Goal: Information Seeking & Learning: Learn about a topic

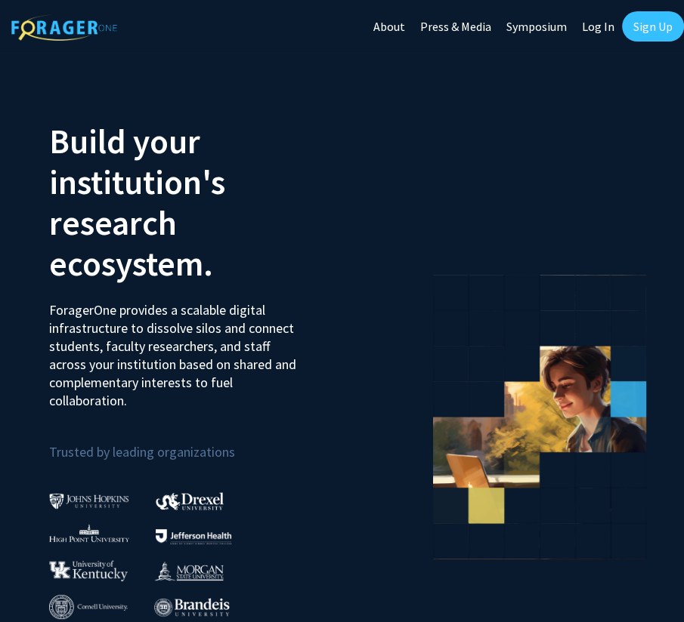
click at [598, 24] on link "Log In" at bounding box center [598, 26] width 48 height 53
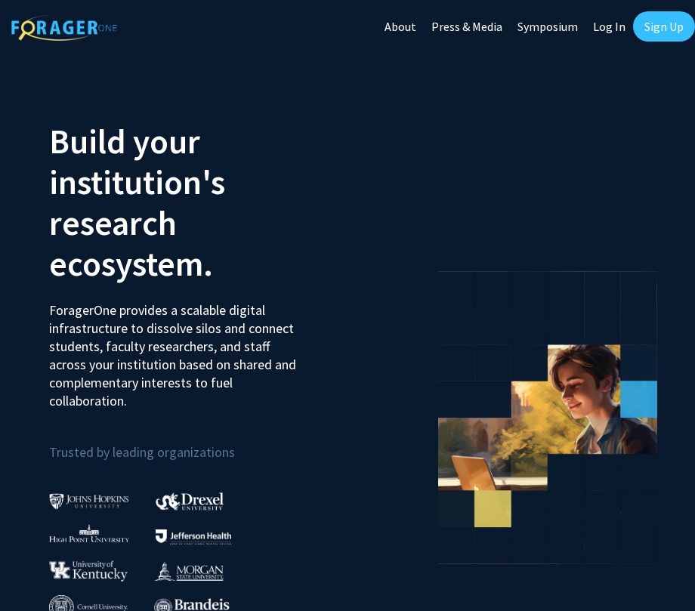
select select
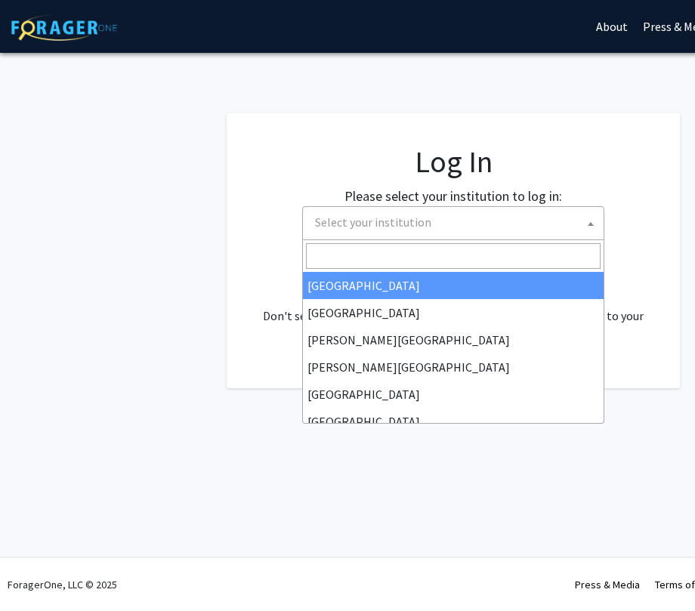
click at [452, 232] on span "Select your institution" at bounding box center [456, 222] width 295 height 31
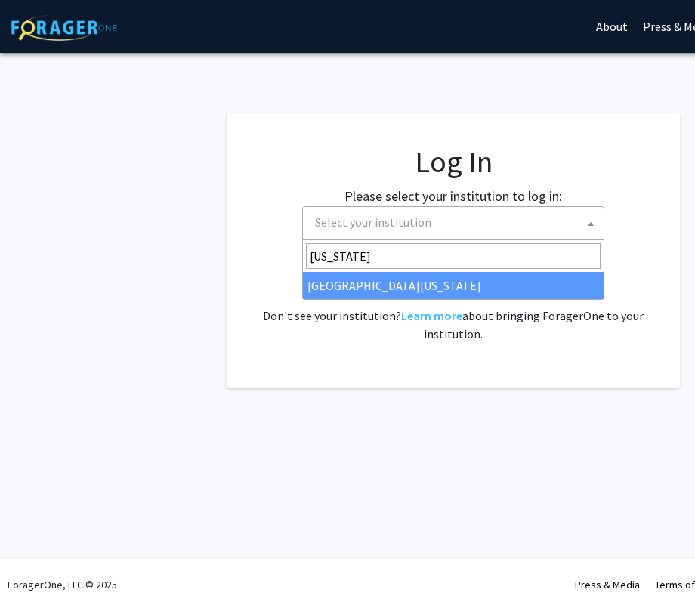
type input "[US_STATE]"
select select "33"
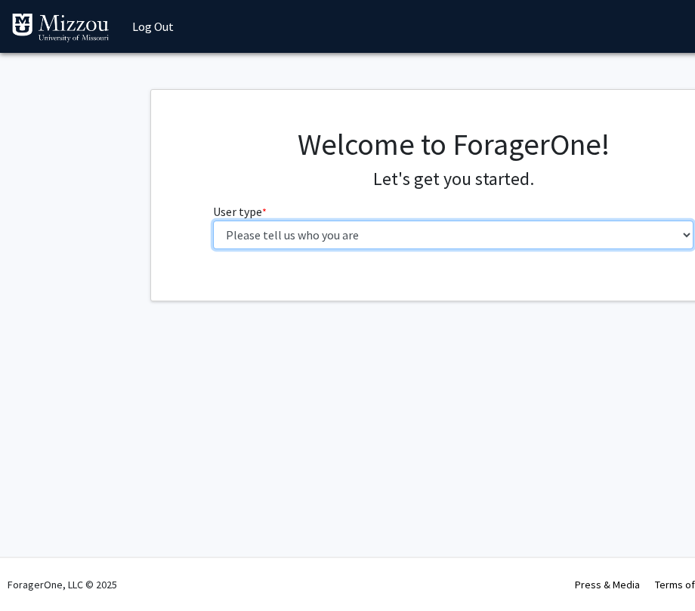
click at [532, 238] on select "Please tell us who you are Undergraduate Student Master's Student Doctoral Cand…" at bounding box center [453, 235] width 481 height 29
select select "1: undergrad"
click at [213, 221] on select "Please tell us who you are Undergraduate Student Master's Student Doctoral Cand…" at bounding box center [453, 235] width 481 height 29
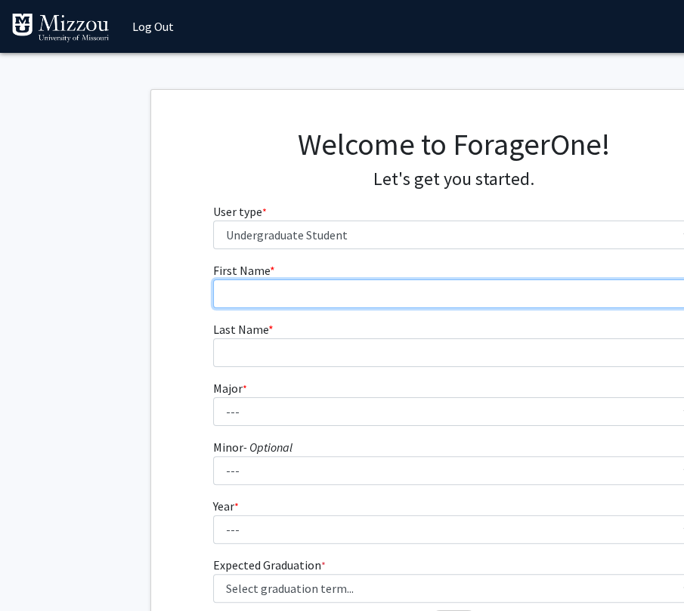
click at [385, 292] on input "First Name * required" at bounding box center [453, 294] width 481 height 29
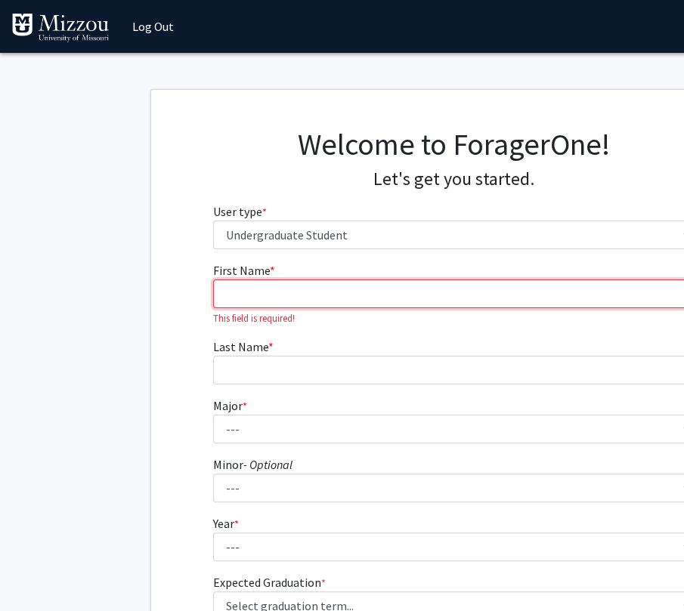
click at [440, 293] on input "First Name * required" at bounding box center [453, 294] width 481 height 29
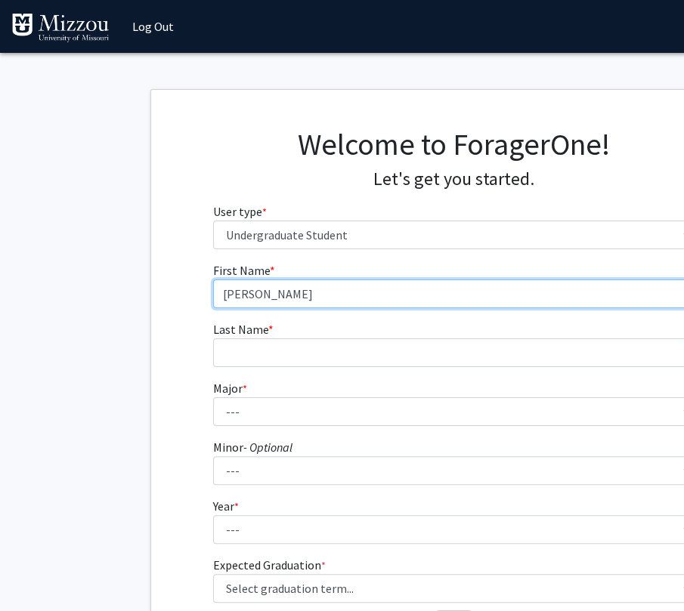
type input "Mason"
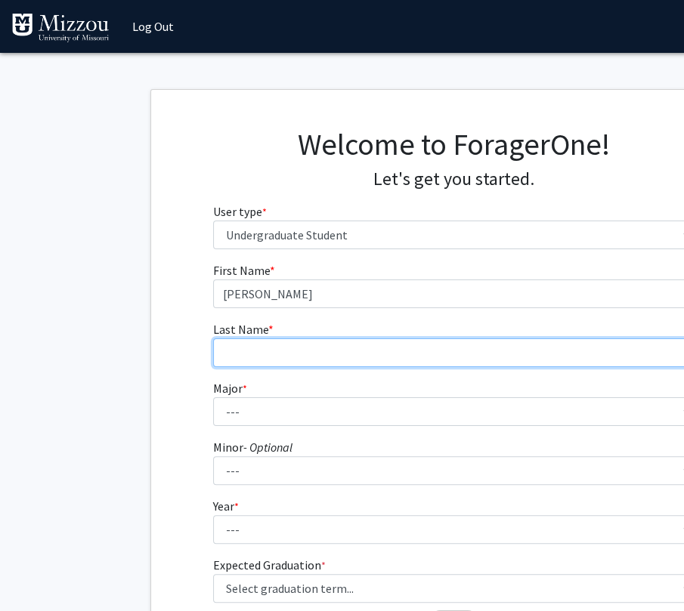
click at [340, 350] on input "Last Name * required" at bounding box center [453, 352] width 481 height 29
type input "Seigel"
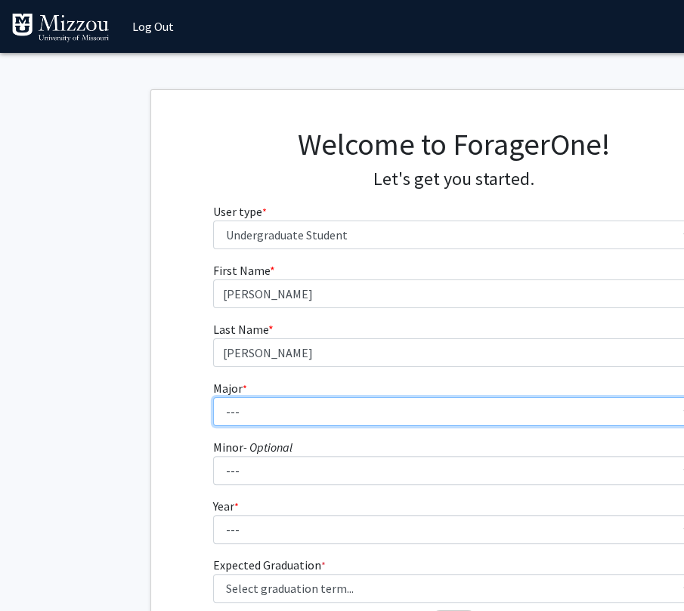
click at [293, 404] on select "--- Agribusiness Management Agricultural Education Agricultural Education: Comm…" at bounding box center [453, 411] width 481 height 29
select select "96: 2590"
click at [213, 397] on select "--- Agribusiness Management Agricultural Education Agricultural Education: Comm…" at bounding box center [453, 411] width 481 height 29
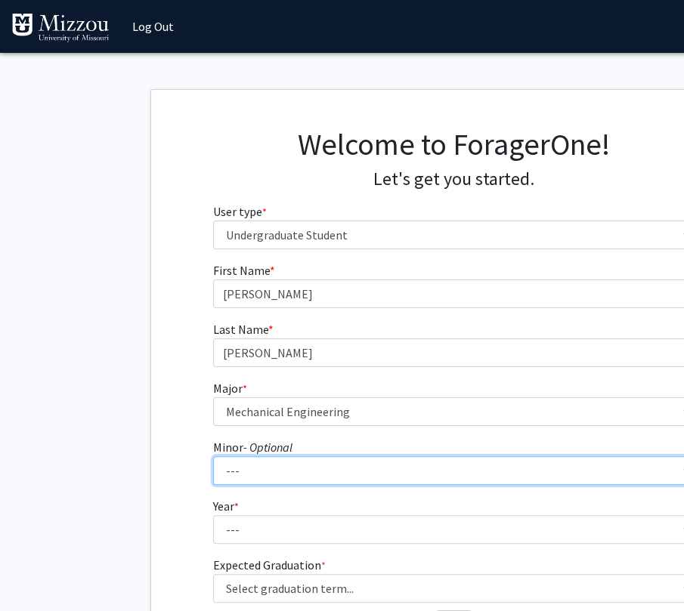
click at [272, 466] on select "--- Accountancy Aerospace Engineering Aerospace Studies Agribusiness Management…" at bounding box center [453, 470] width 481 height 29
select select "20: 1976"
click at [273, 473] on select "--- Accountancy Aerospace Engineering Aerospace Studies Agribusiness Management…" at bounding box center [453, 470] width 481 height 29
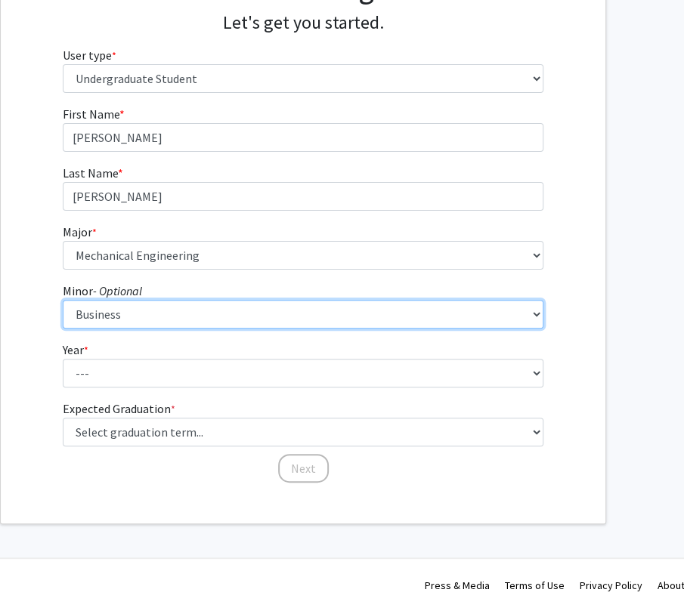
scroll to position [156, 147]
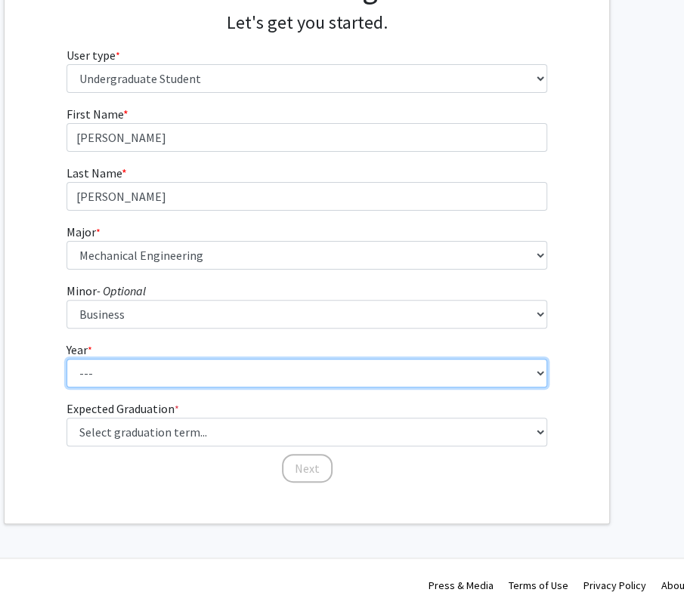
click at [380, 371] on select "--- First-year Sophomore Junior Senior Postbaccalaureate Certificate" at bounding box center [306, 373] width 481 height 29
select select "1: first-year"
click at [66, 359] on select "--- First-year Sophomore Junior Senior Postbaccalaureate Certificate" at bounding box center [306, 373] width 481 height 29
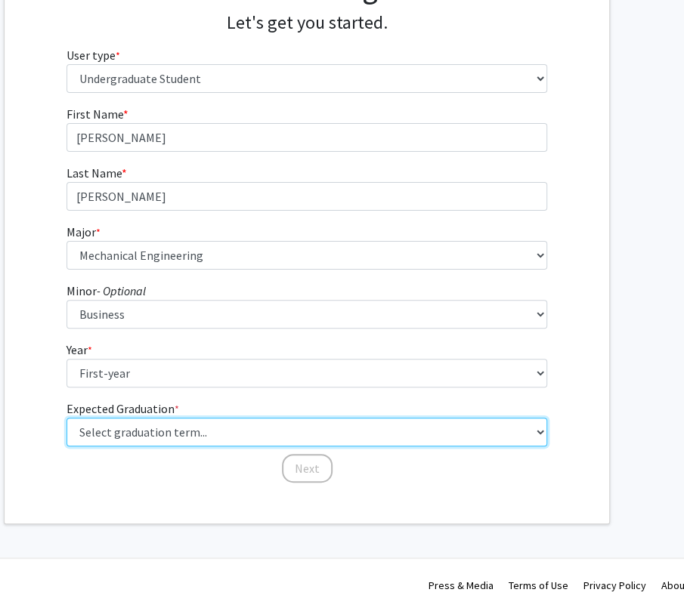
click at [267, 424] on select "Select graduation term... Spring 2025 Summer 2025 Fall 2025 Winter 2025 Spring …" at bounding box center [306, 432] width 481 height 29
select select "17: spring_2029"
click at [66, 418] on select "Select graduation term... Spring 2025 Summer 2025 Fall 2025 Winter 2025 Spring …" at bounding box center [306, 432] width 481 height 29
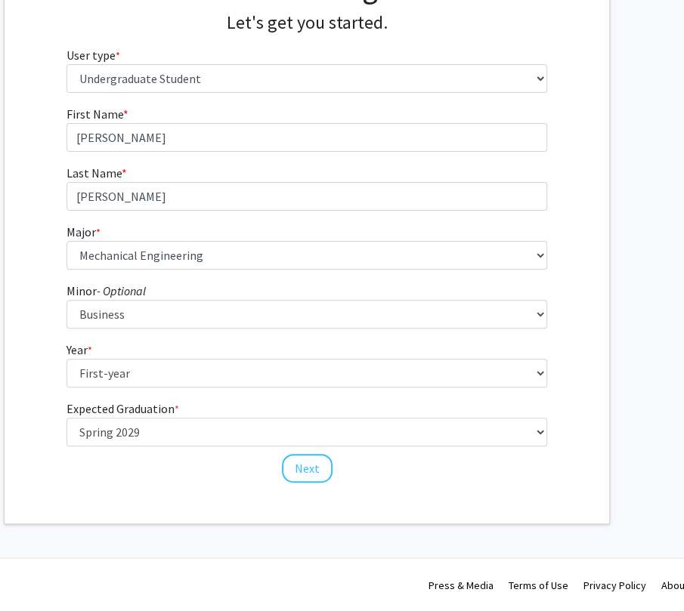
click at [170, 282] on fg-select "Minor - Optional --- Accountancy Aerospace Engineering Aerospace Studies Agribu…" at bounding box center [306, 305] width 481 height 47
click at [307, 475] on button "Next" at bounding box center [307, 468] width 51 height 29
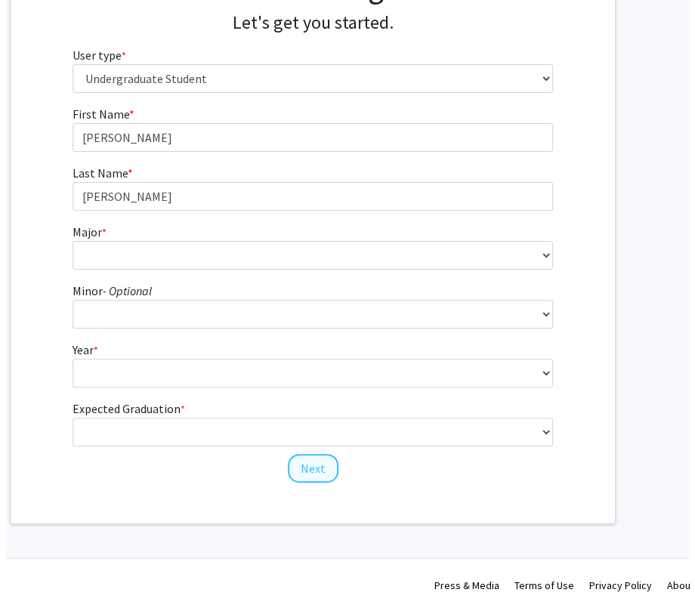
scroll to position [0, 147]
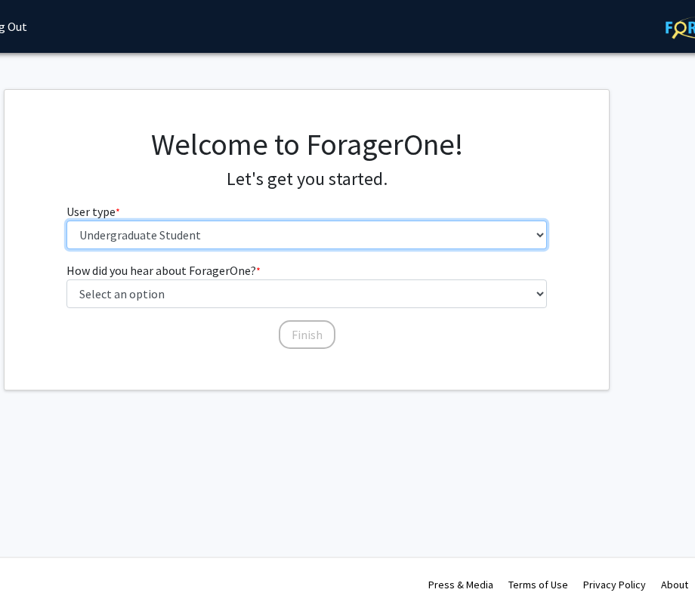
click at [369, 230] on select "Please tell us who you are Undergraduate Student Master's Student Doctoral Cand…" at bounding box center [306, 235] width 481 height 29
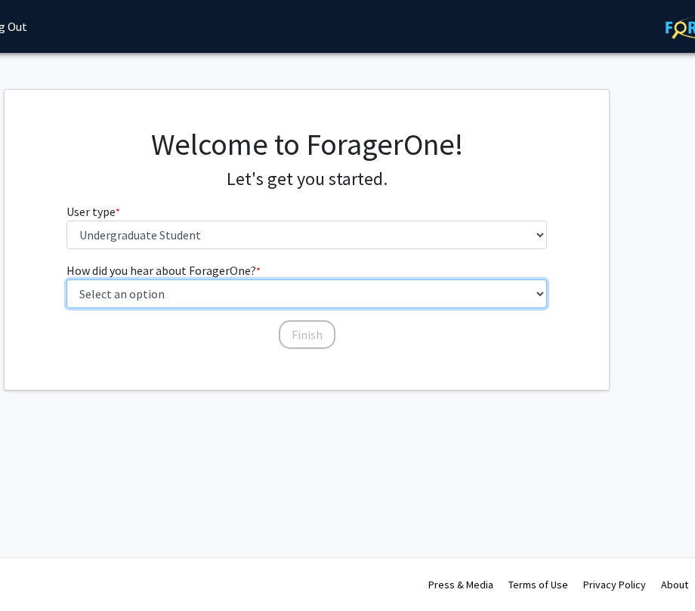
click at [243, 289] on select "Select an option Peer/student recommendation Faculty/staff recommendation Unive…" at bounding box center [306, 294] width 481 height 29
select select "2: faculty_recommendation"
click at [66, 280] on select "Select an option Peer/student recommendation Faculty/staff recommendation Unive…" at bounding box center [306, 294] width 481 height 29
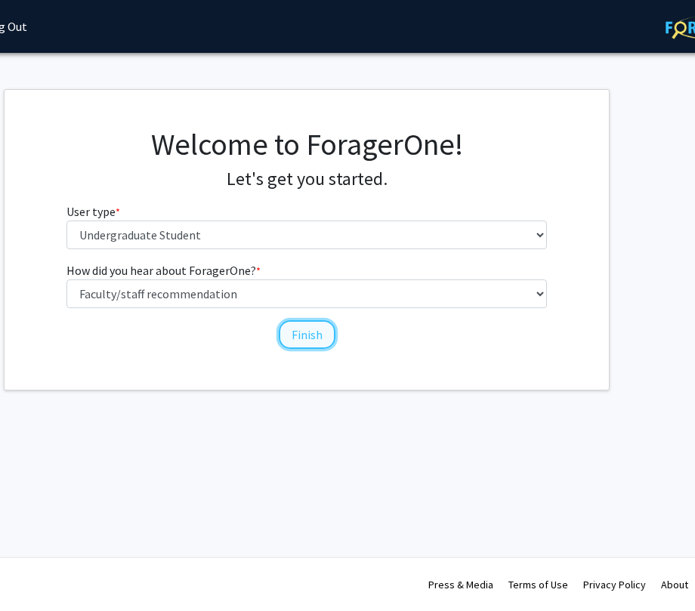
click at [306, 332] on button "Finish" at bounding box center [307, 334] width 57 height 29
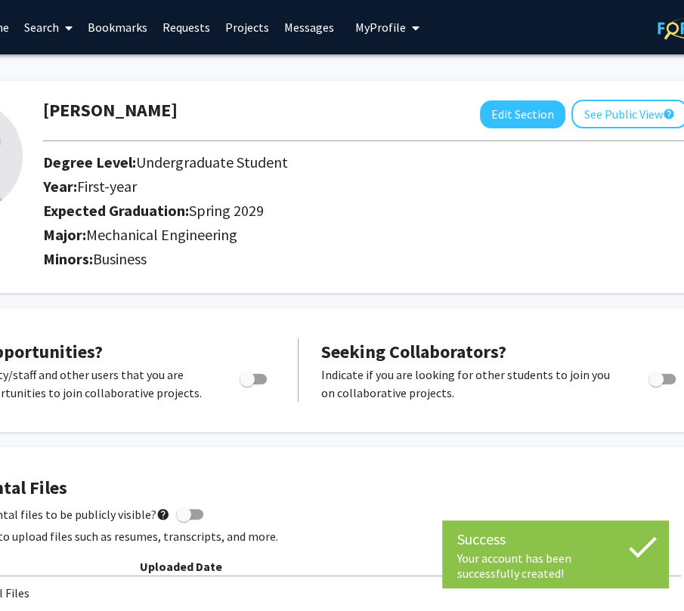
scroll to position [0, 156]
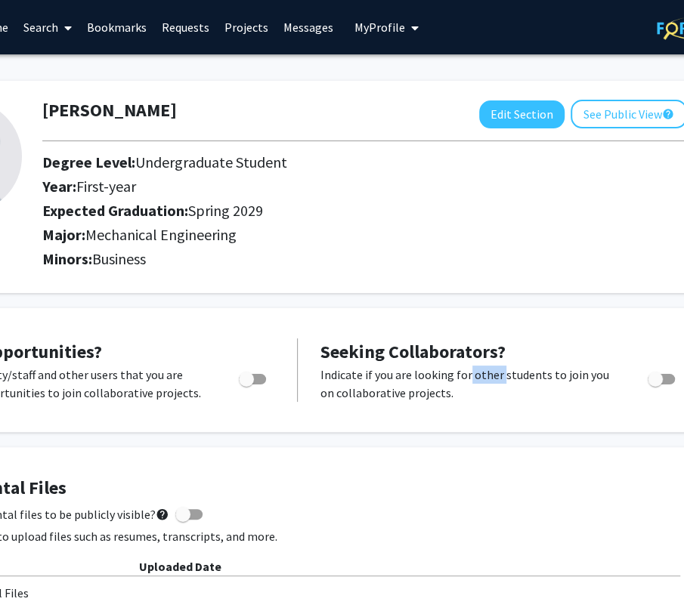
drag, startPoint x: 462, startPoint y: 373, endPoint x: 449, endPoint y: 380, distance: 13.9
click at [494, 380] on p "Indicate if you are looking for other students to join you on collaborative pro…" at bounding box center [469, 384] width 298 height 36
drag, startPoint x: 317, startPoint y: 367, endPoint x: 486, endPoint y: 385, distance: 170.9
click at [486, 385] on div "Indicate if you are looking for other students to join you on collaborative pro…" at bounding box center [469, 384] width 321 height 36
drag, startPoint x: 486, startPoint y: 385, endPoint x: 430, endPoint y: 388, distance: 56.8
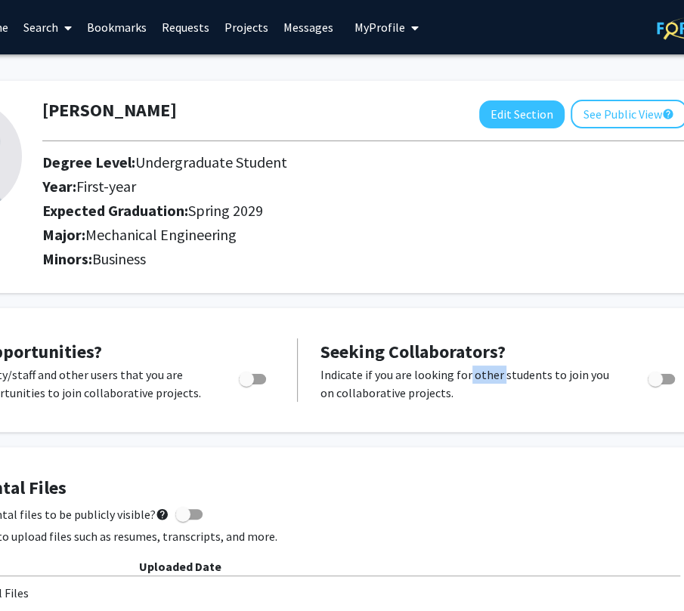
click at [430, 388] on p "Indicate if you are looking for other students to join you on collaborative pro…" at bounding box center [469, 384] width 298 height 36
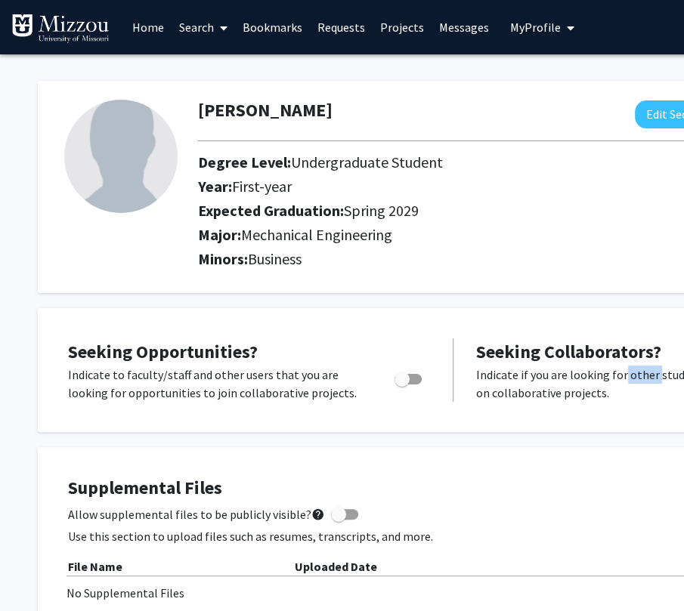
click at [474, 405] on div "Seeking Opportunities? Indicate to faculty/staff and other users that you are l…" at bounding box center [453, 370] width 801 height 94
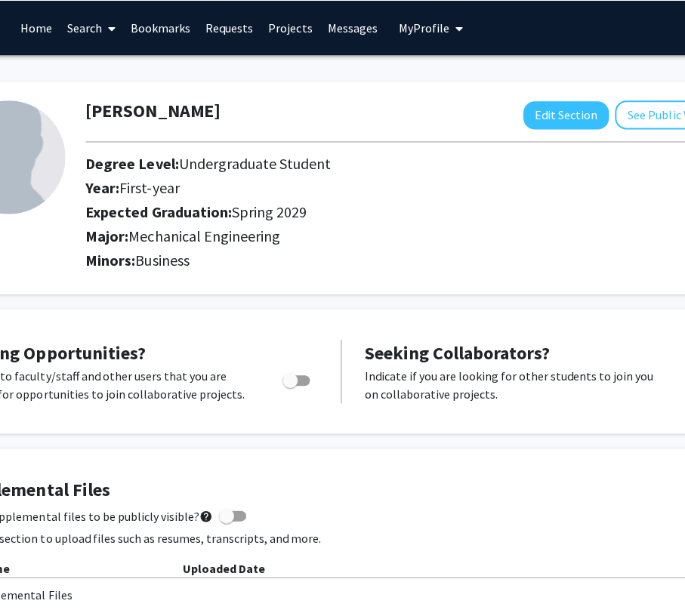
scroll to position [0, 76]
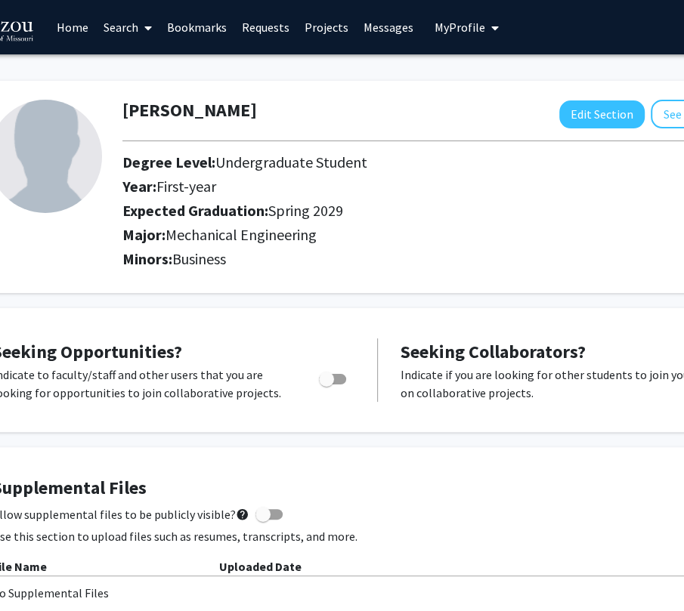
click at [471, 264] on h2 "Minors: Business" at bounding box center [444, 259] width 644 height 18
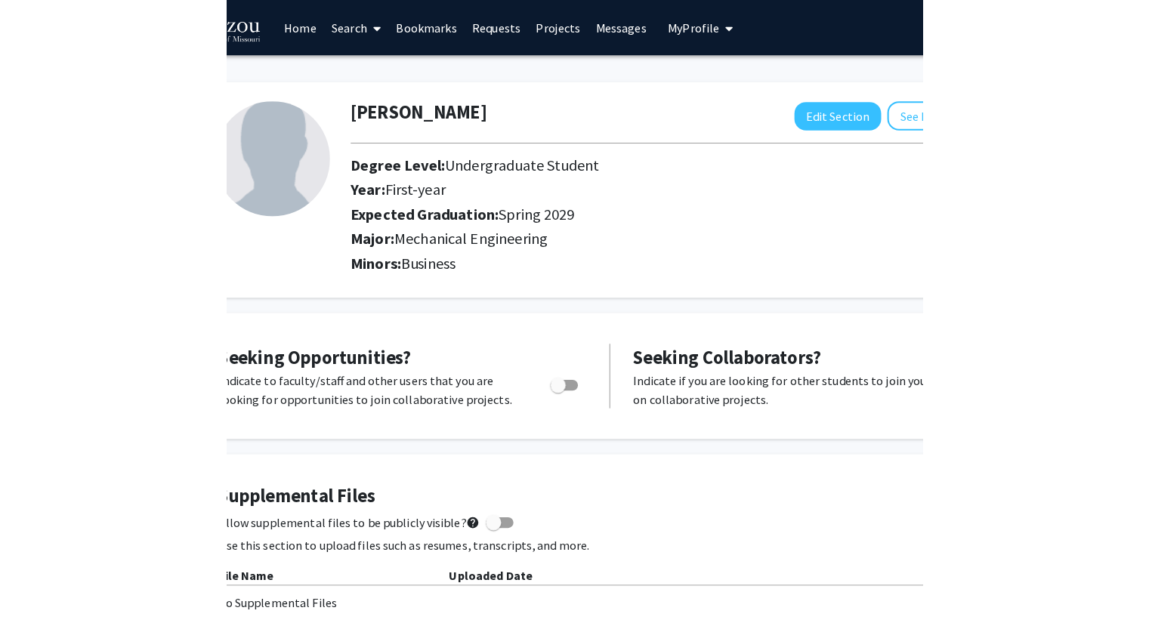
scroll to position [0, 0]
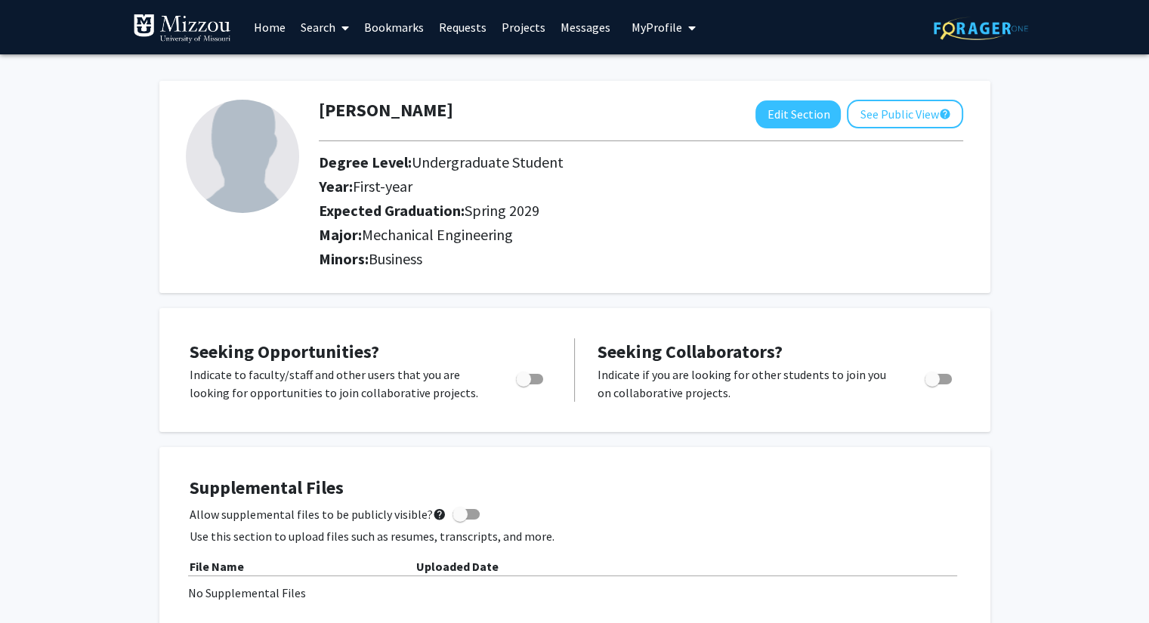
click at [267, 162] on img at bounding box center [242, 156] width 113 height 113
click at [326, 26] on link "Search" at bounding box center [324, 27] width 63 height 53
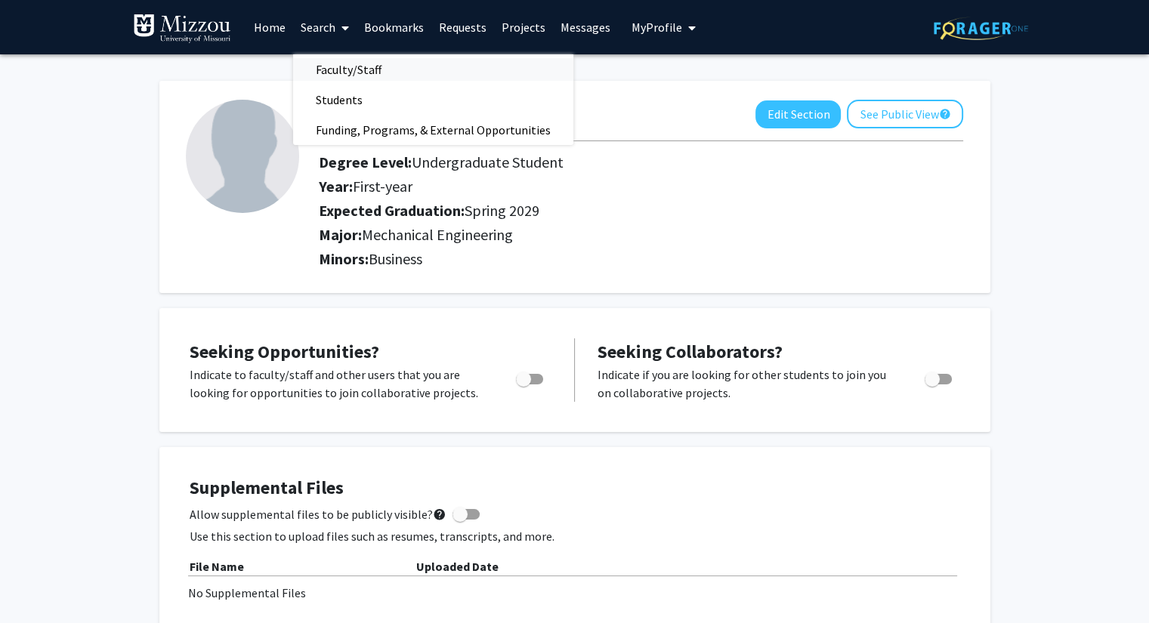
click at [363, 69] on span "Faculty/Staff" at bounding box center [348, 69] width 111 height 30
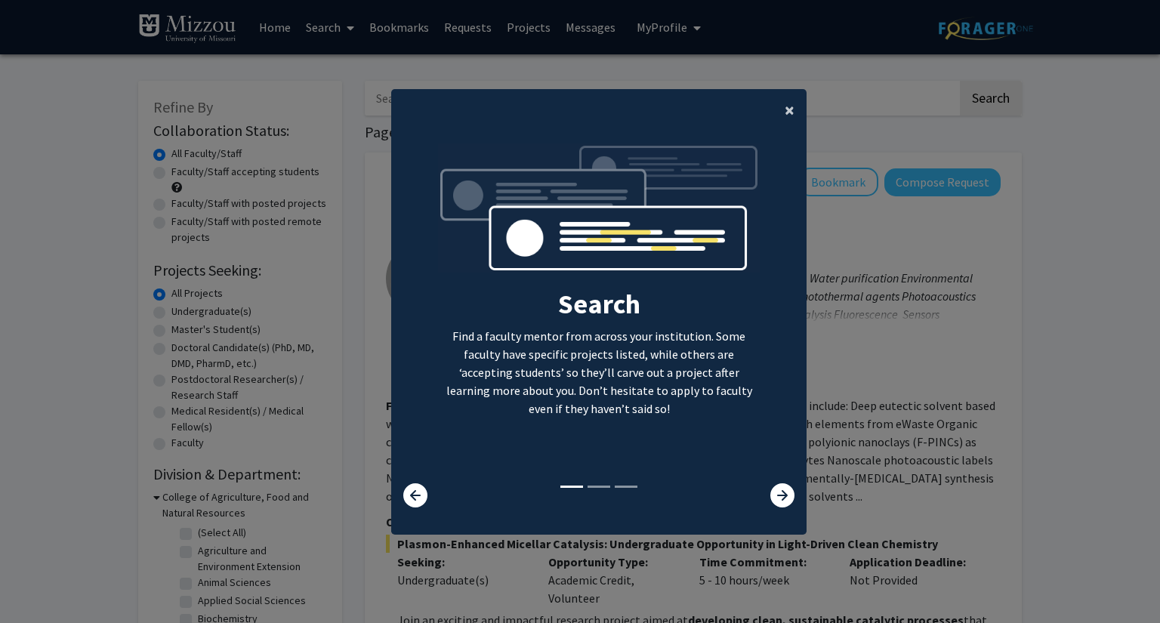
click at [694, 106] on span "×" at bounding box center [790, 109] width 10 height 23
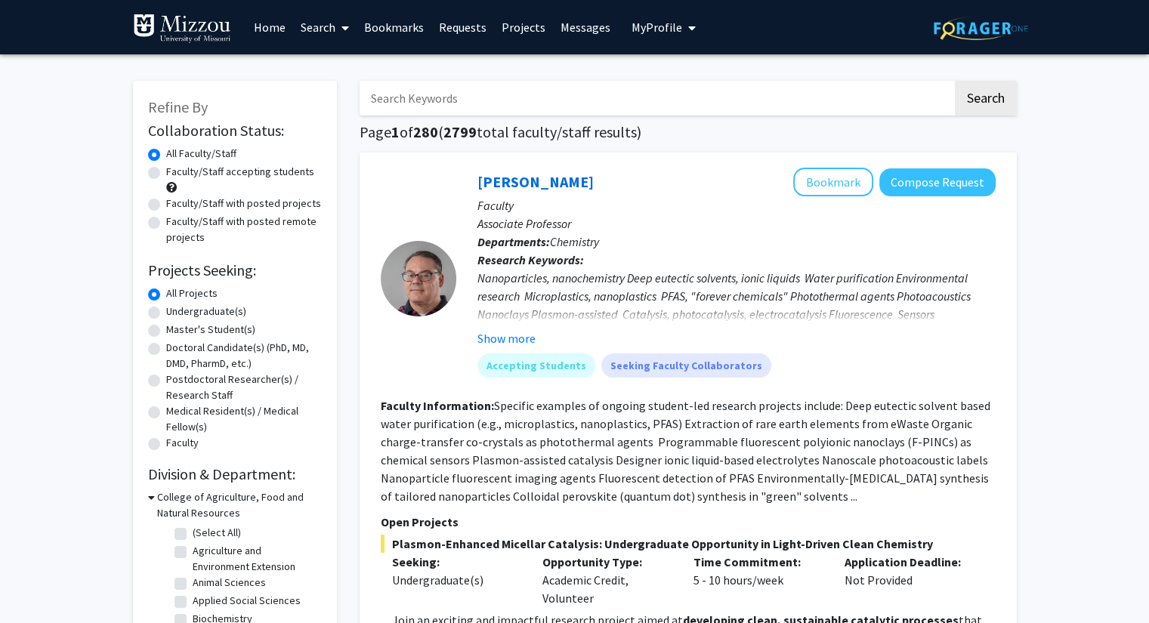
click at [625, 107] on input "Search Keywords" at bounding box center [656, 98] width 593 height 35
type input "belt"
click at [694, 81] on button "Search" at bounding box center [986, 98] width 62 height 35
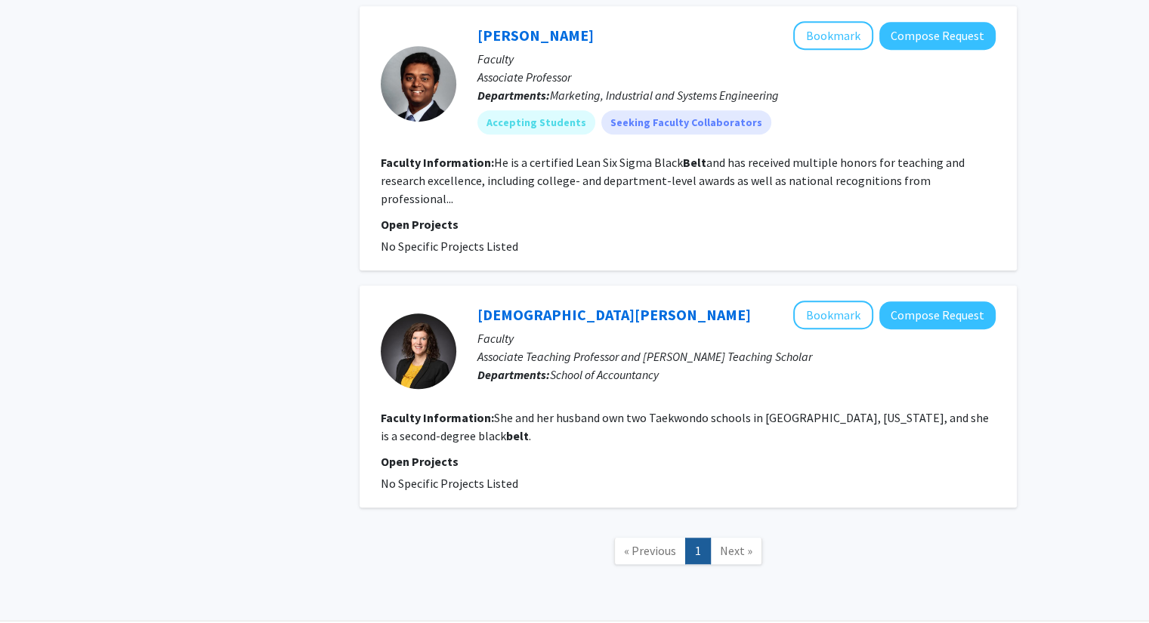
scroll to position [820, 0]
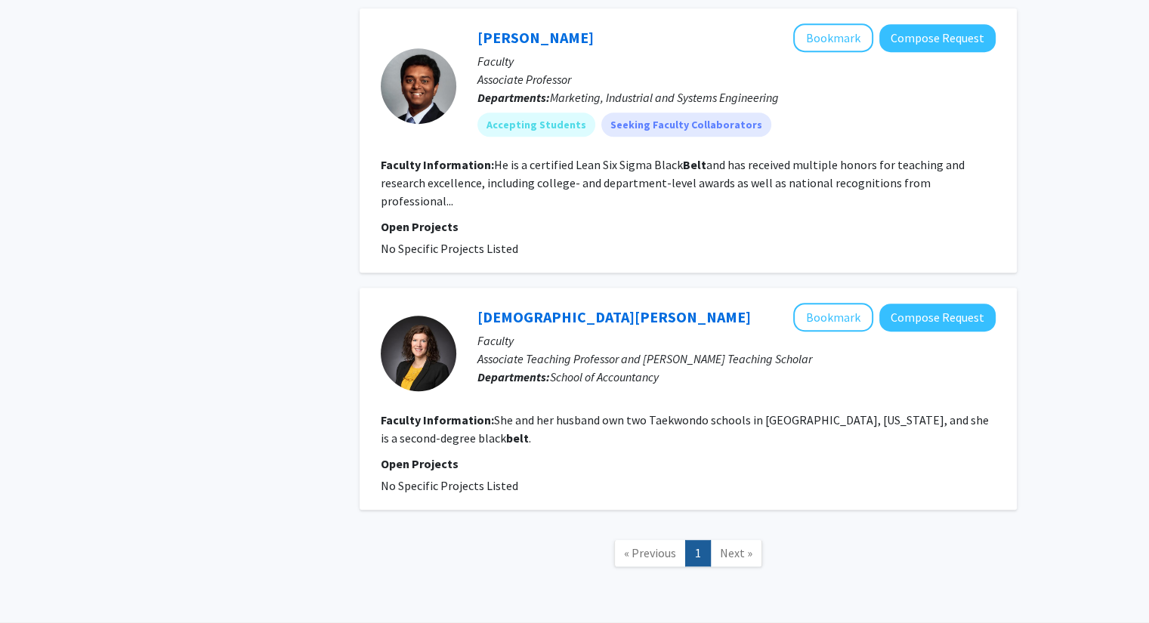
click at [524, 412] on fg-read-more "She and her husband own two Taekwondo schools in Columbia, Missouri, and she is…" at bounding box center [685, 428] width 608 height 33
drag, startPoint x: 409, startPoint y: 421, endPoint x: 446, endPoint y: 424, distance: 37.9
click at [446, 424] on fg-read-more "She and her husband own two Taekwondo schools in Columbia, Missouri, and she is…" at bounding box center [685, 428] width 608 height 33
click at [566, 412] on fg-read-more "She and her husband own two Taekwondo schools in Columbia, Missouri, and she is…" at bounding box center [685, 428] width 608 height 33
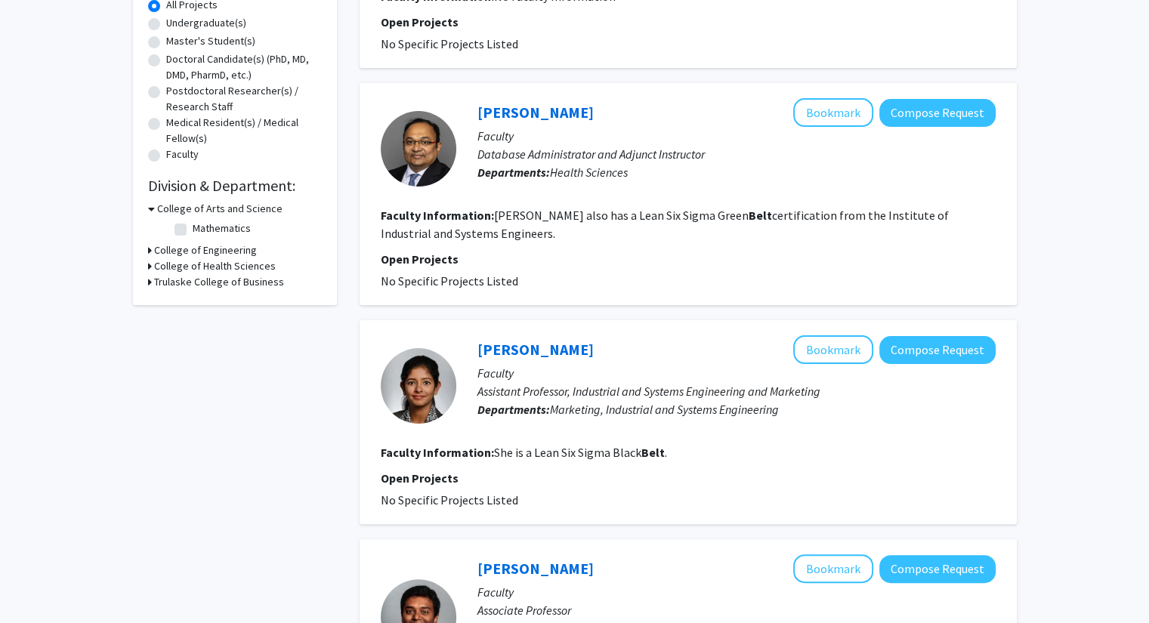
scroll to position [0, 0]
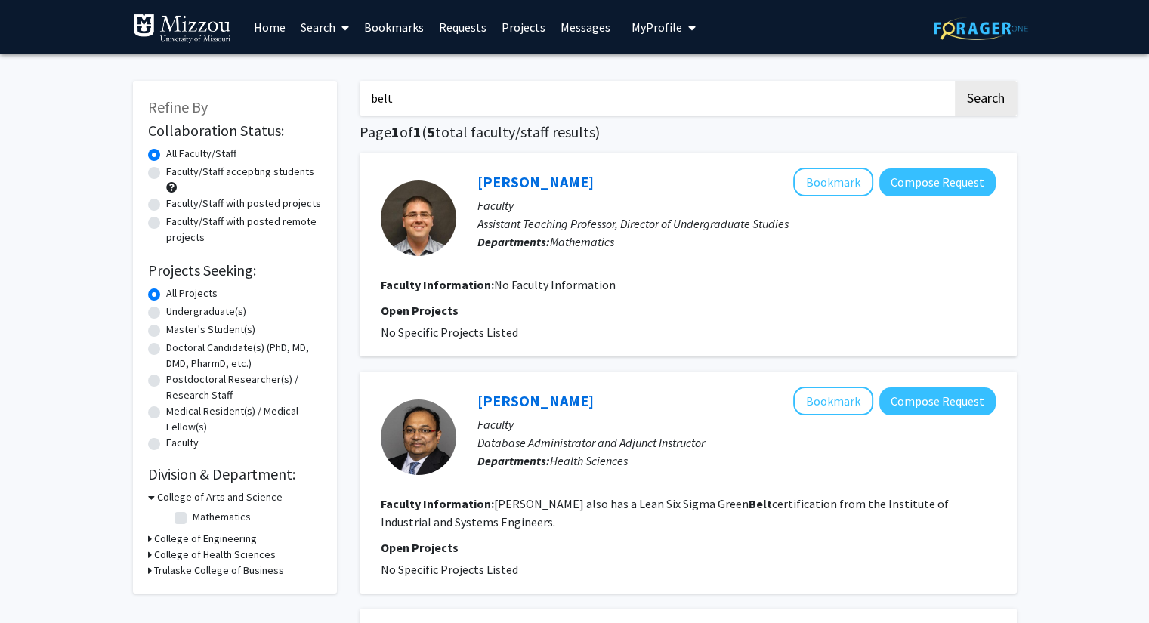
click at [166, 313] on label "Undergraduate(s)" at bounding box center [206, 312] width 80 height 16
click at [166, 313] on input "Undergraduate(s)" at bounding box center [171, 309] width 10 height 10
radio input "true"
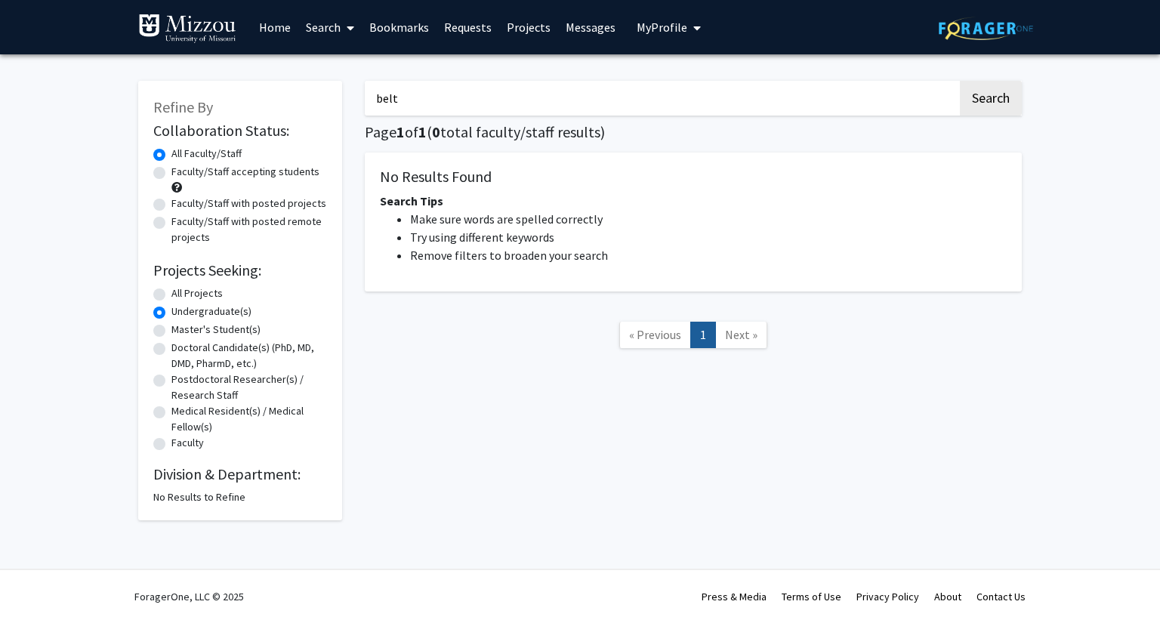
click at [694, 97] on input "belt" at bounding box center [661, 98] width 593 height 35
type input "b"
click at [694, 81] on button "Search" at bounding box center [991, 98] width 62 height 35
radio input "true"
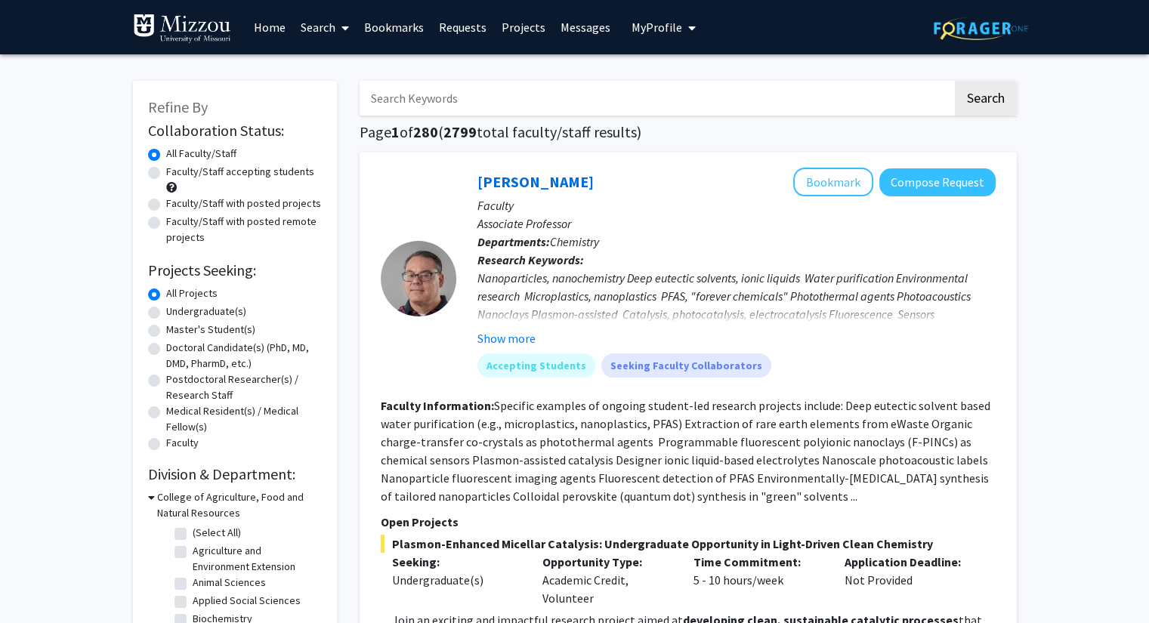
click at [166, 313] on label "Undergraduate(s)" at bounding box center [206, 312] width 80 height 16
click at [166, 313] on input "Undergraduate(s)" at bounding box center [171, 309] width 10 height 10
radio input "true"
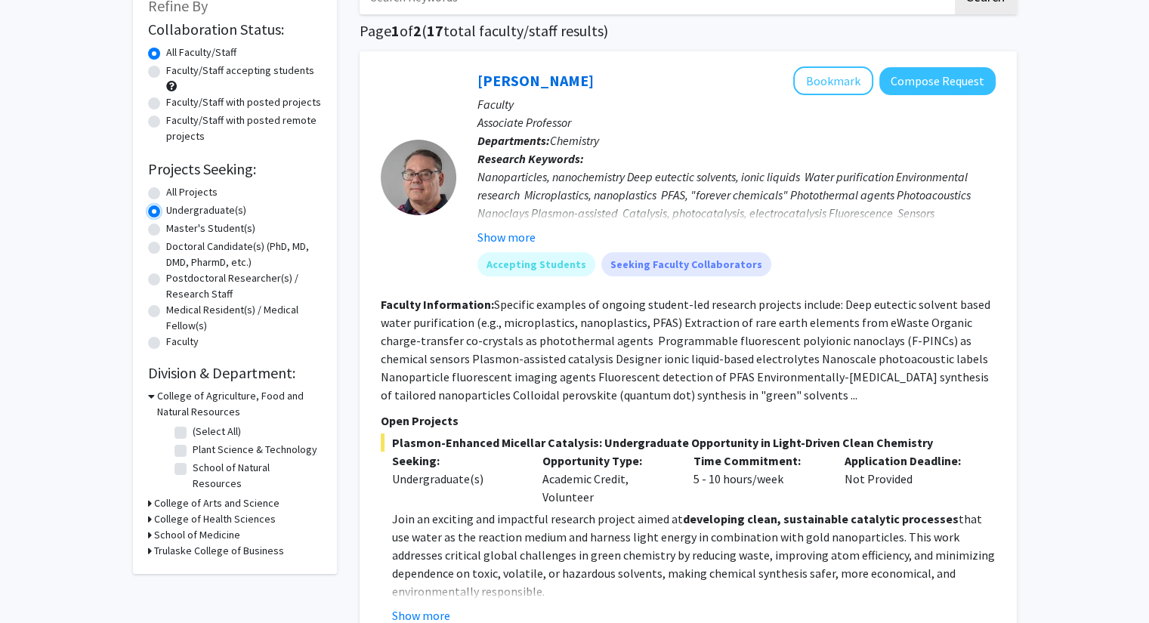
scroll to position [103, 0]
click at [149, 394] on icon at bounding box center [151, 395] width 7 height 16
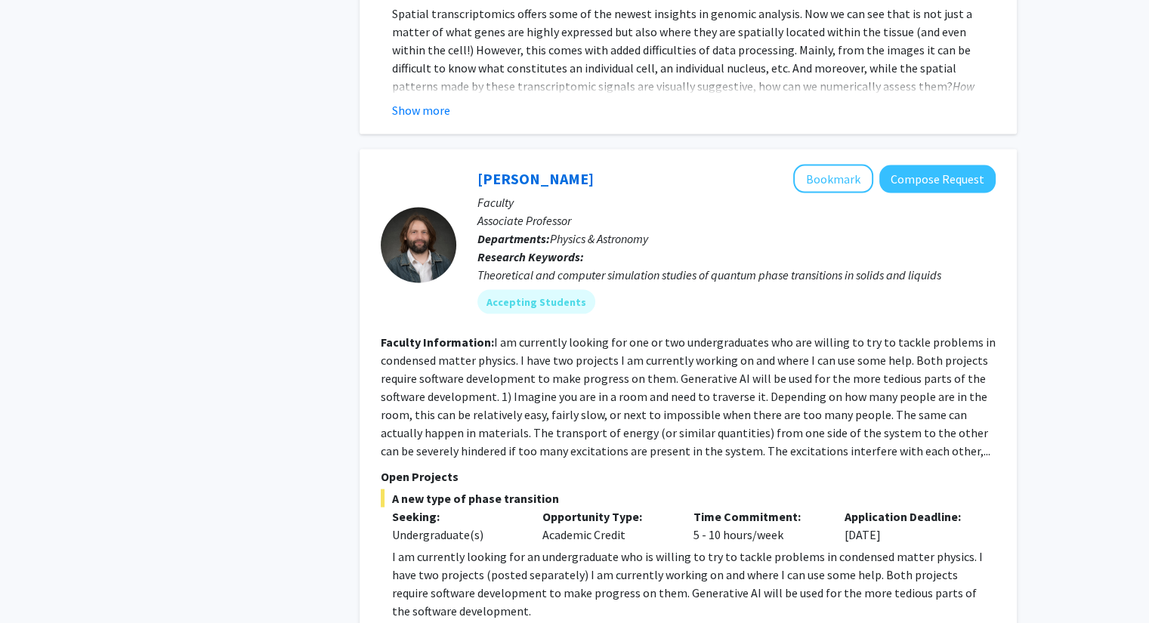
scroll to position [3131, 0]
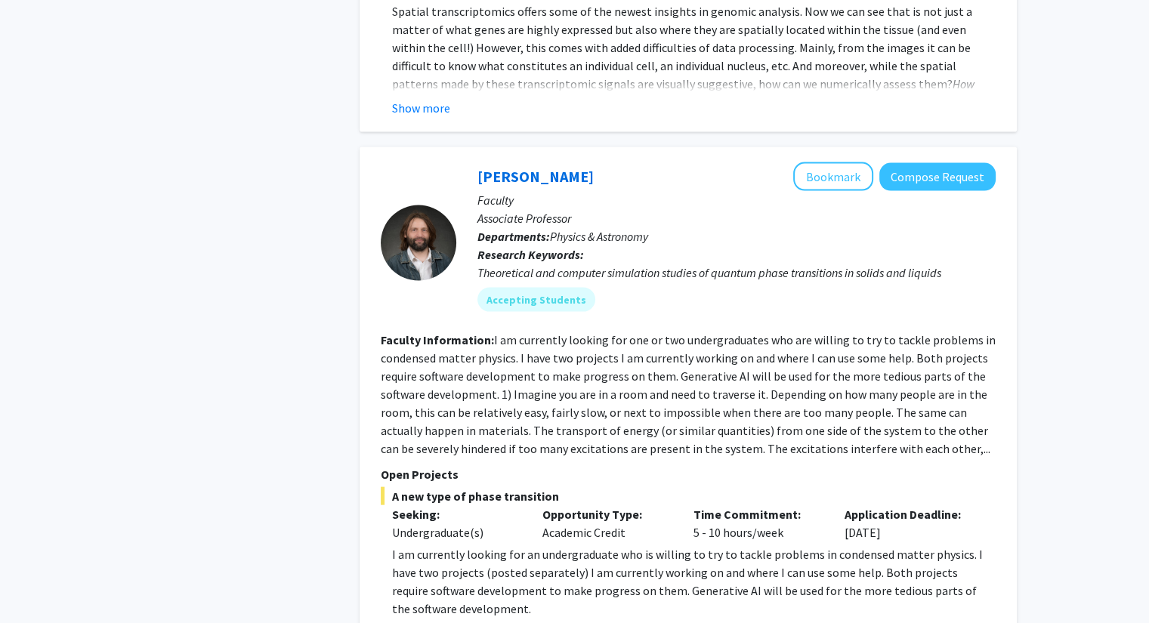
click at [515, 360] on fg-read-more "I am currently looking for one or two undergraduates who are willing to try to …" at bounding box center [688, 394] width 615 height 124
click at [694, 332] on fg-read-more "I am currently looking for one or two undergraduates who are willing to try to …" at bounding box center [688, 394] width 615 height 124
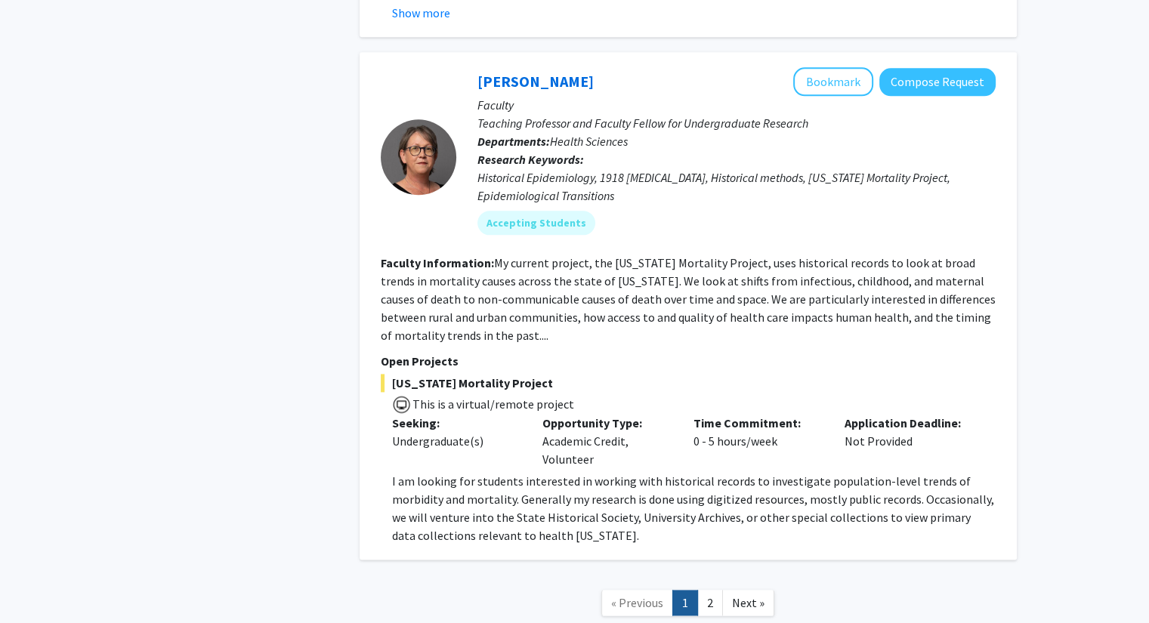
scroll to position [7567, 0]
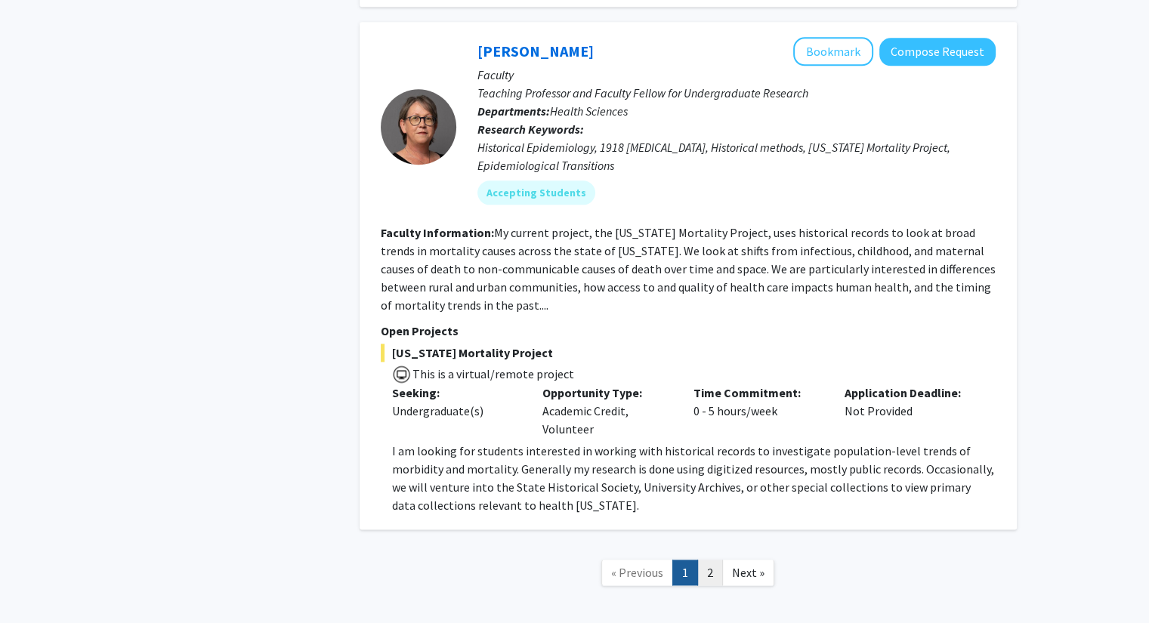
click at [694, 560] on link "2" at bounding box center [710, 573] width 26 height 26
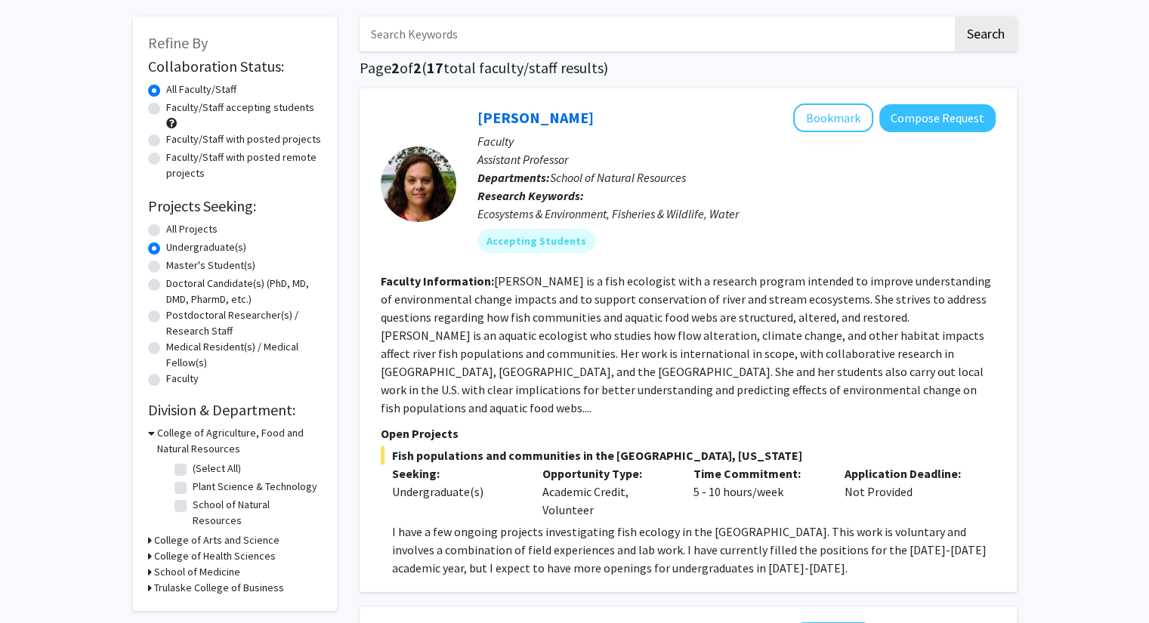
scroll to position [65, 0]
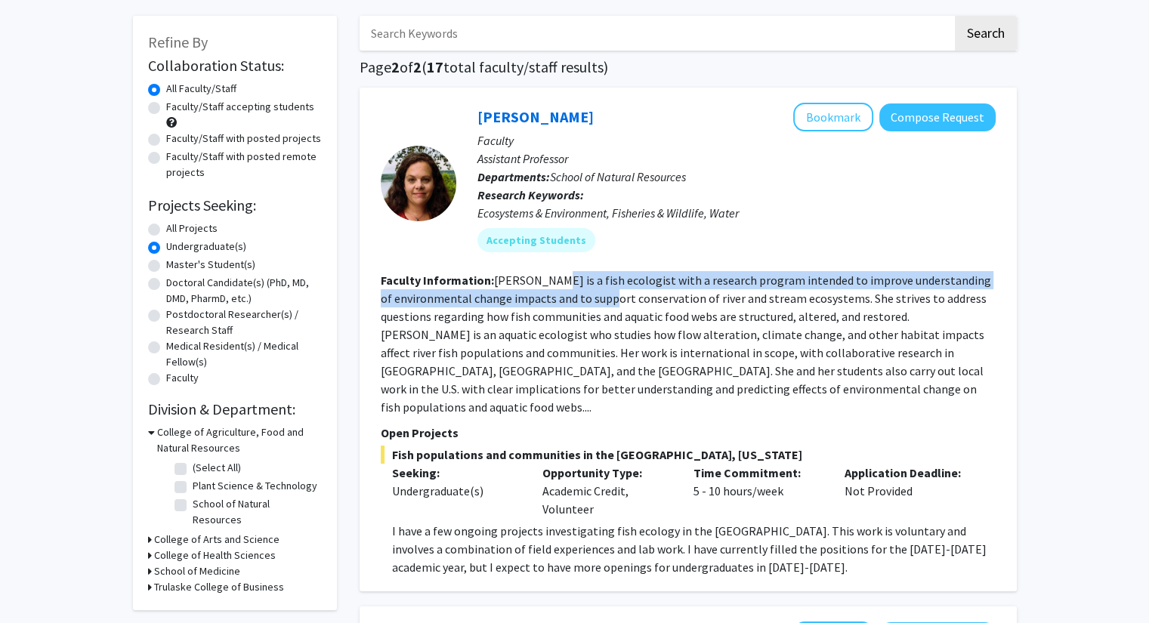
drag, startPoint x: 542, startPoint y: 281, endPoint x: 640, endPoint y: 304, distance: 101.0
click at [640, 304] on fg-read-more "Pease is a fish ecologist with a research program intended to improve understan…" at bounding box center [686, 344] width 610 height 142
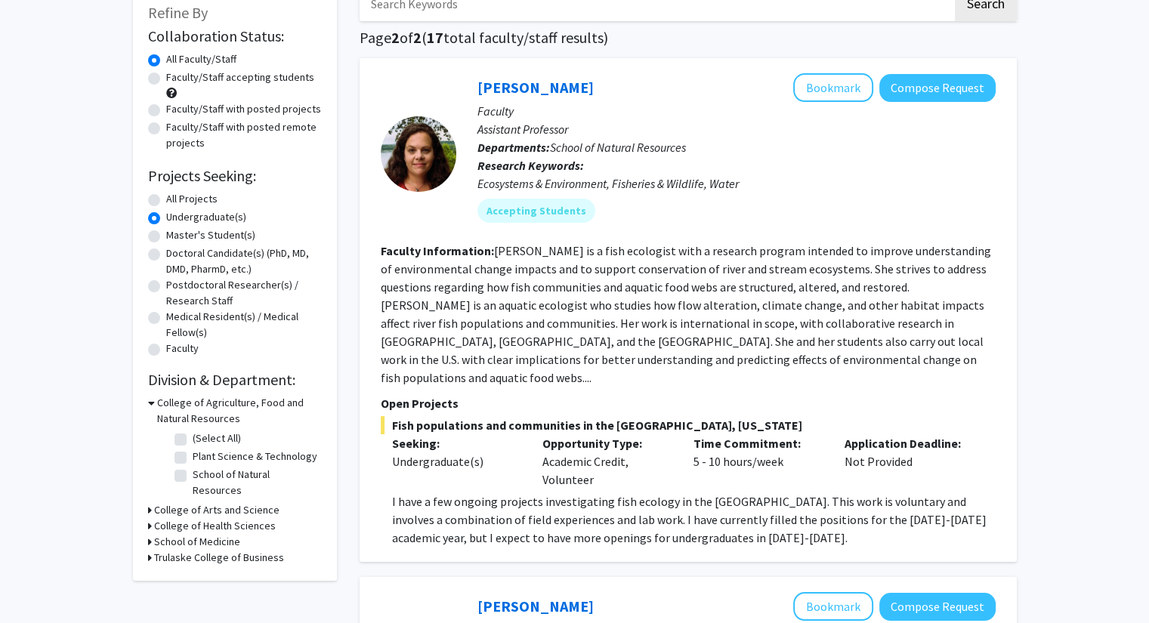
scroll to position [94, 0]
click at [647, 295] on fg-read-more "Pease is a fish ecologist with a research program intended to improve understan…" at bounding box center [686, 315] width 610 height 142
drag, startPoint x: 644, startPoint y: 293, endPoint x: 669, endPoint y: 295, distance: 25.0
click at [669, 295] on fg-read-more "Pease is a fish ecologist with a research program intended to improve understan…" at bounding box center [686, 315] width 610 height 142
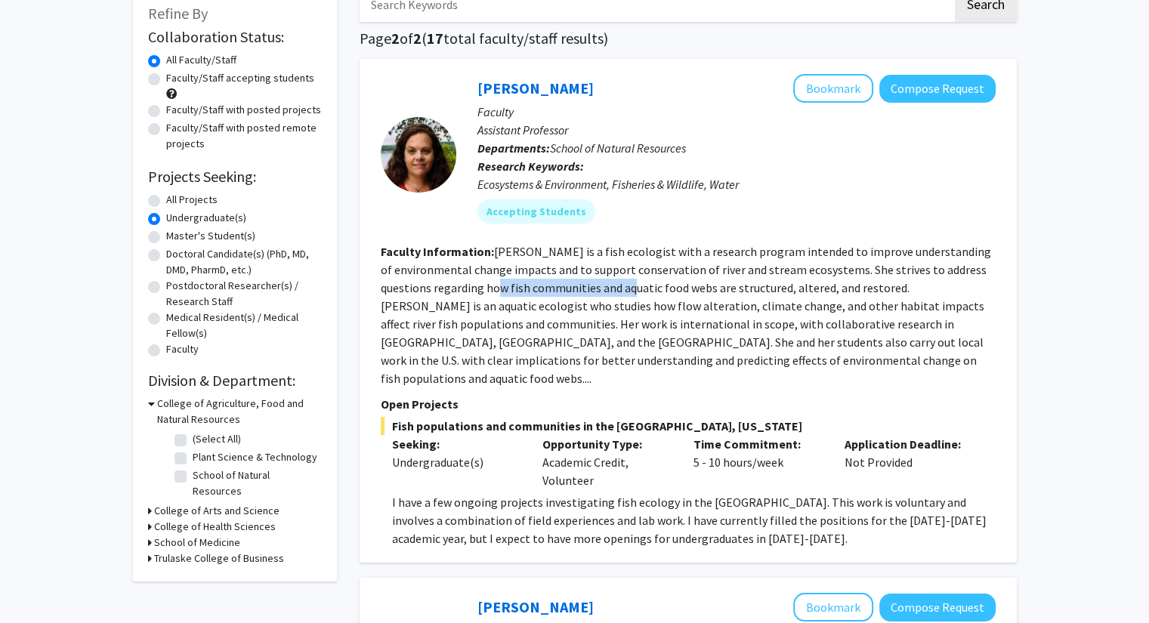
drag, startPoint x: 531, startPoint y: 289, endPoint x: 669, endPoint y: 295, distance: 138.4
click at [669, 295] on section "Faculty Information: Pease is a fish ecologist with a research program intended…" at bounding box center [688, 314] width 615 height 145
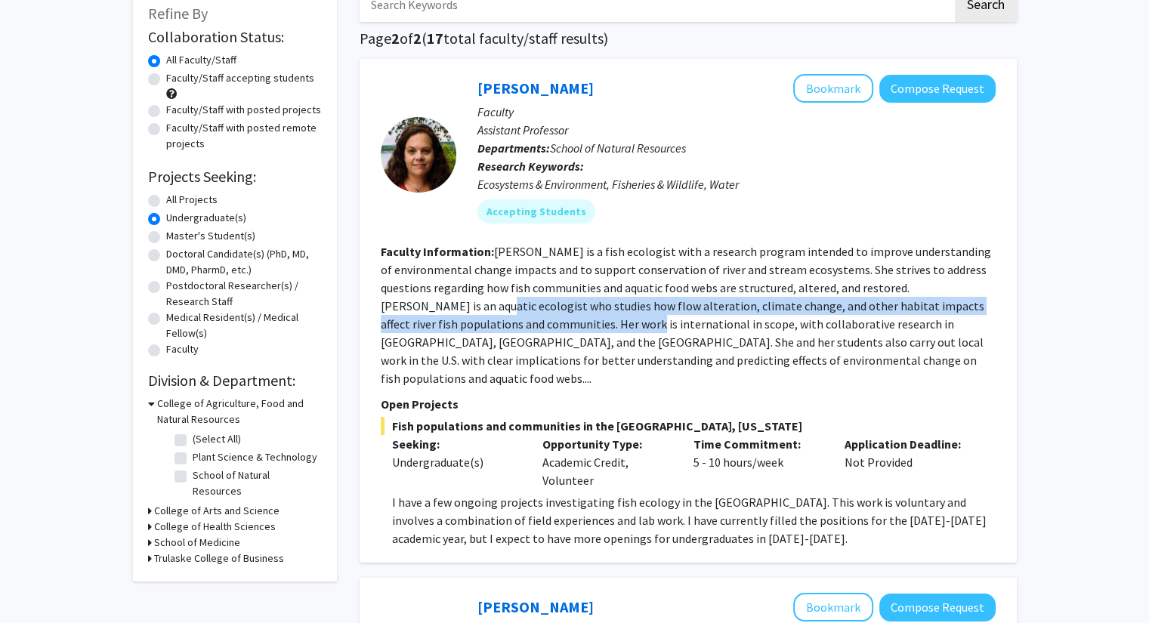
drag, startPoint x: 473, startPoint y: 306, endPoint x: 592, endPoint y: 322, distance: 120.4
click at [592, 322] on fg-read-more "Pease is a fish ecologist with a research program intended to improve understan…" at bounding box center [686, 315] width 610 height 142
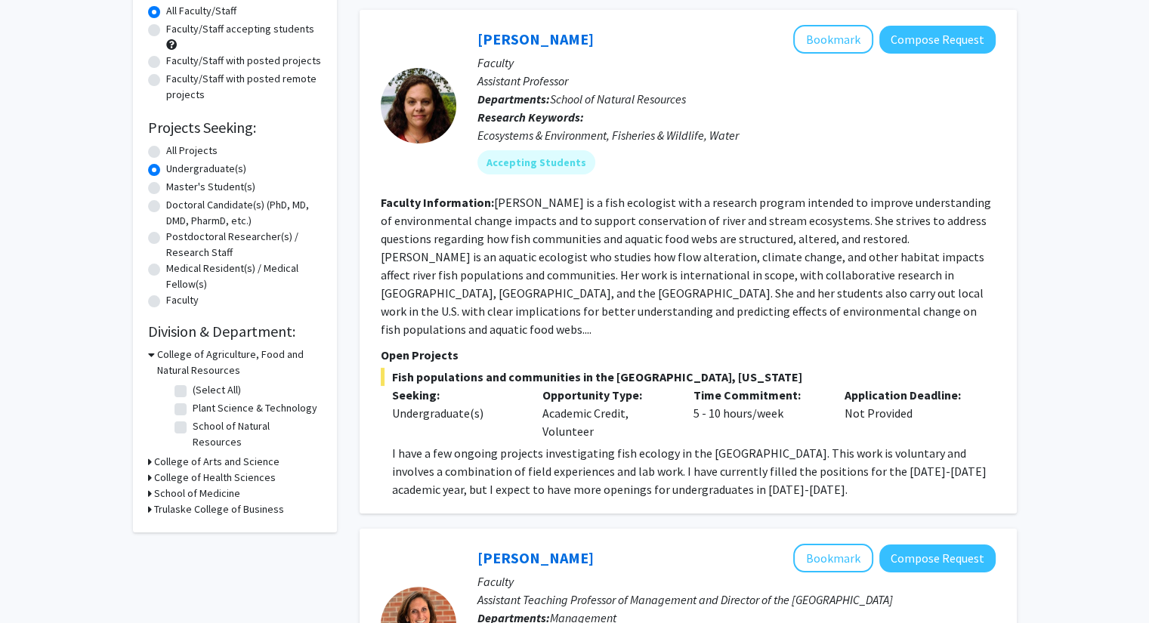
scroll to position [147, 0]
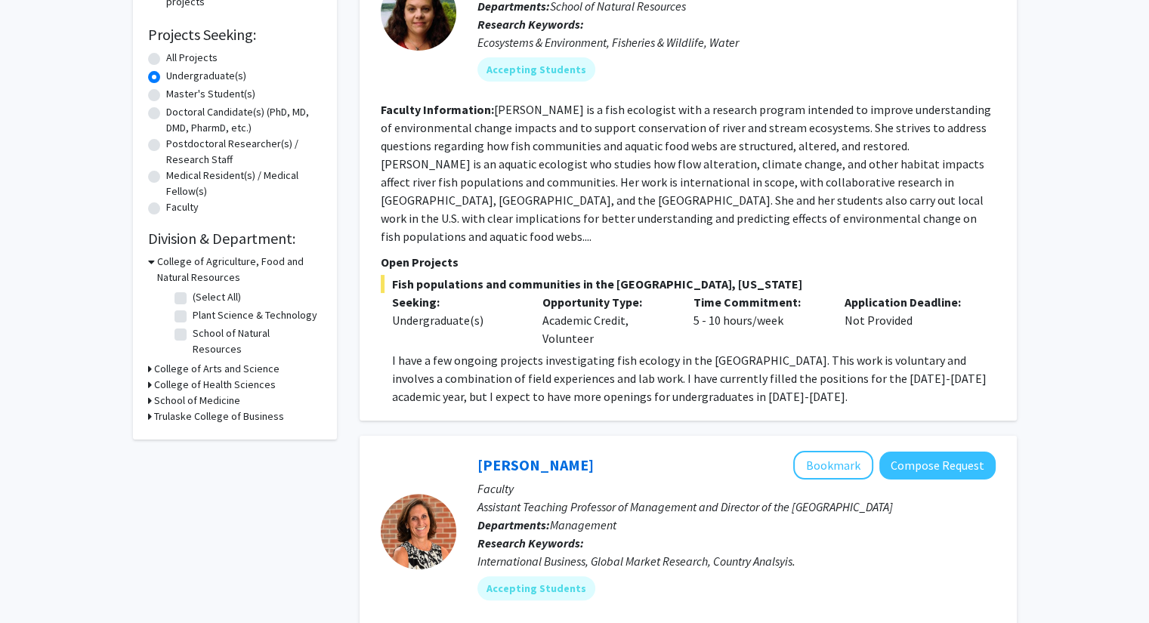
drag, startPoint x: 513, startPoint y: 271, endPoint x: 462, endPoint y: 349, distance: 93.2
click at [462, 351] on p "I have a few ongoing projects investigating fish ecology in the Lamine River ba…" at bounding box center [694, 378] width 604 height 54
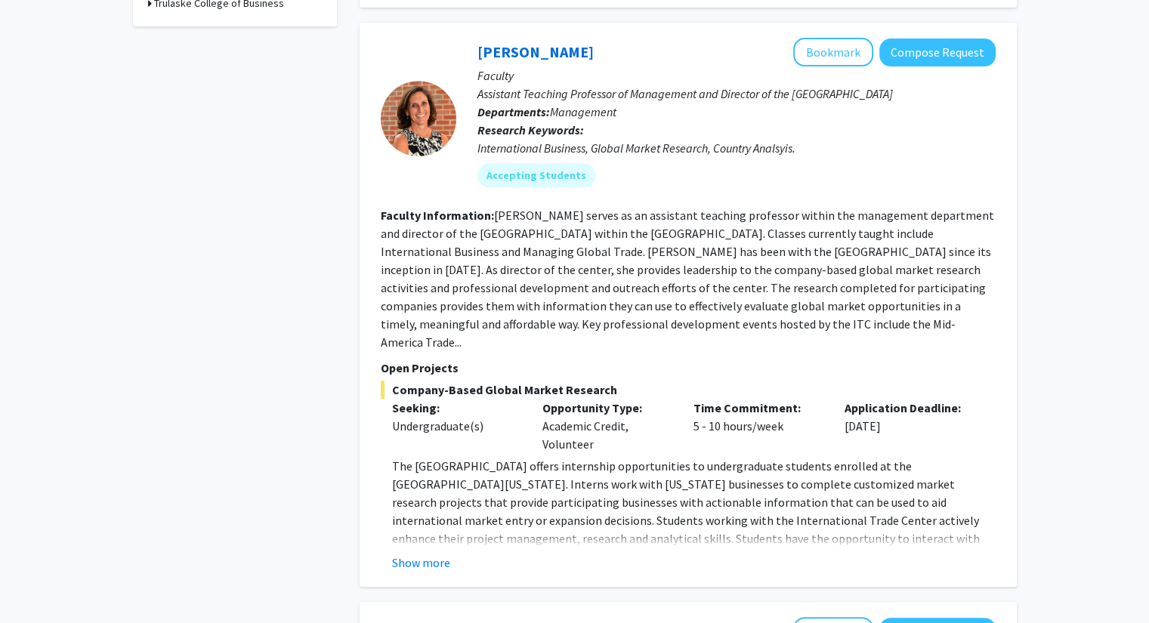
scroll to position [655, 0]
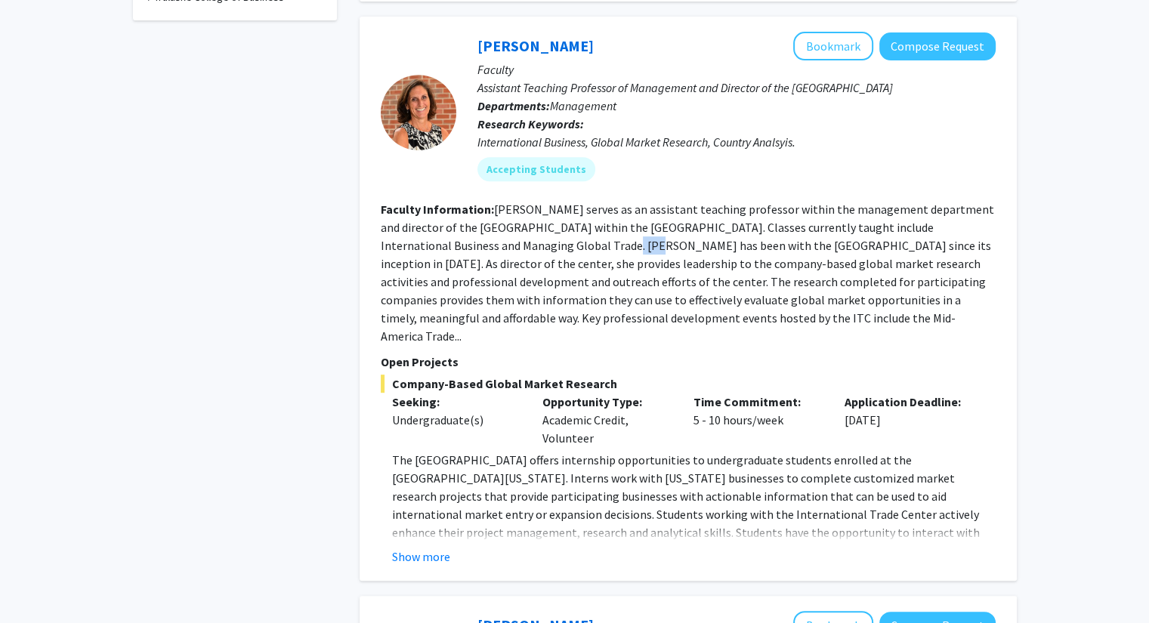
drag, startPoint x: 505, startPoint y: 224, endPoint x: 545, endPoint y: 233, distance: 40.9
click at [545, 233] on fg-read-more "Jackie Rasmussen serves as an assistant teaching professor within the managemen…" at bounding box center [687, 273] width 613 height 142
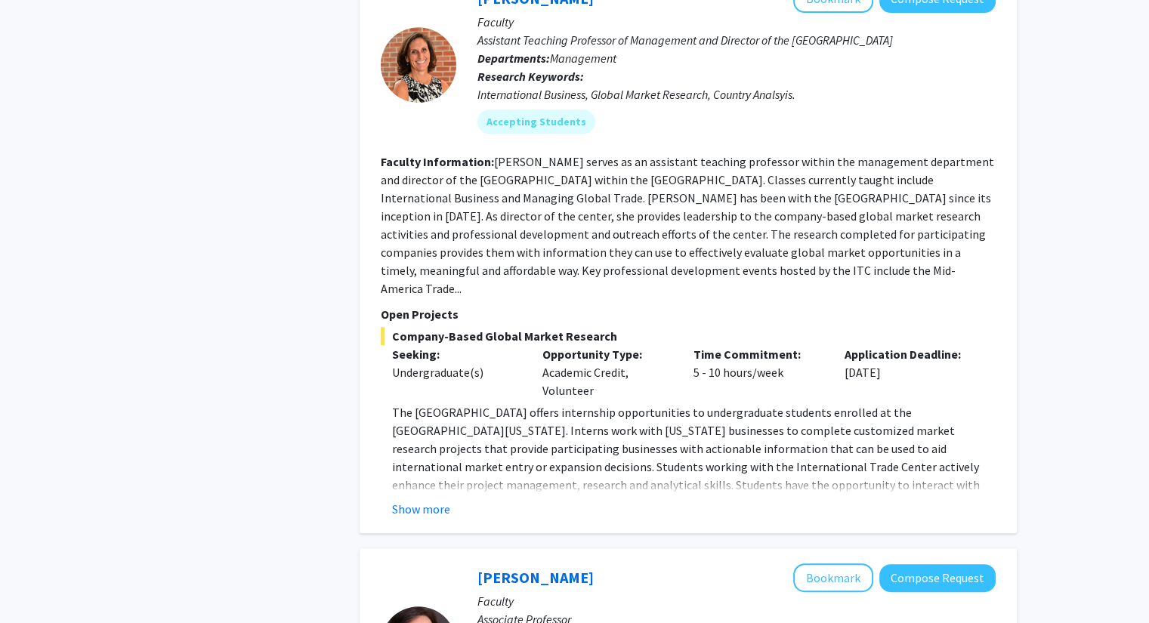
scroll to position [704, 0]
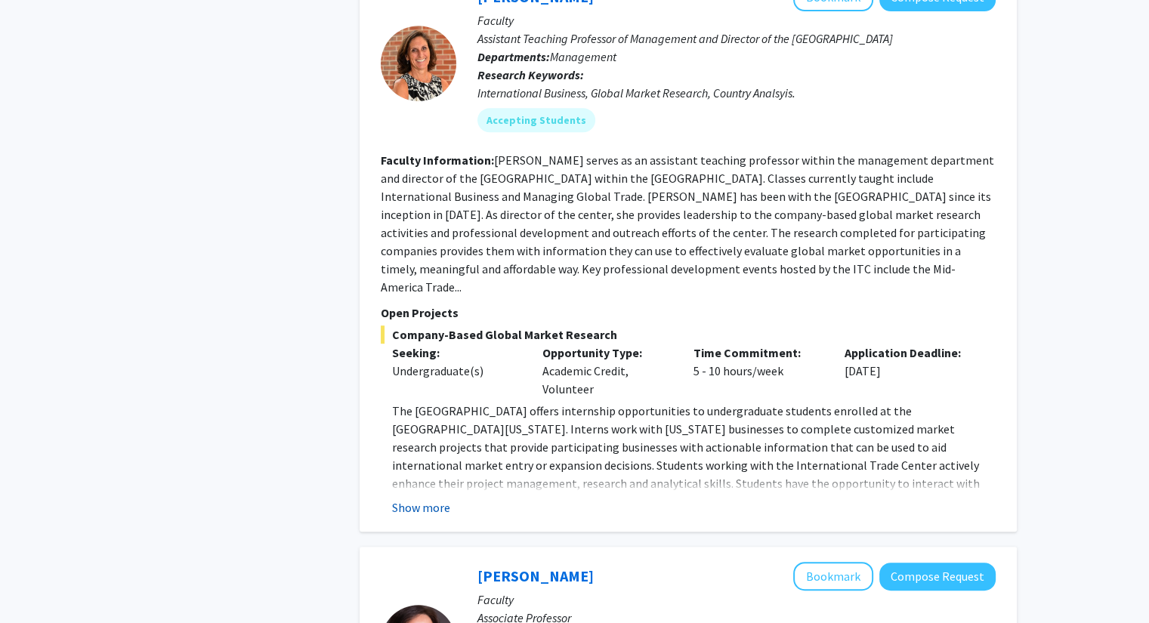
click at [430, 499] on button "Show more" at bounding box center [421, 508] width 58 height 18
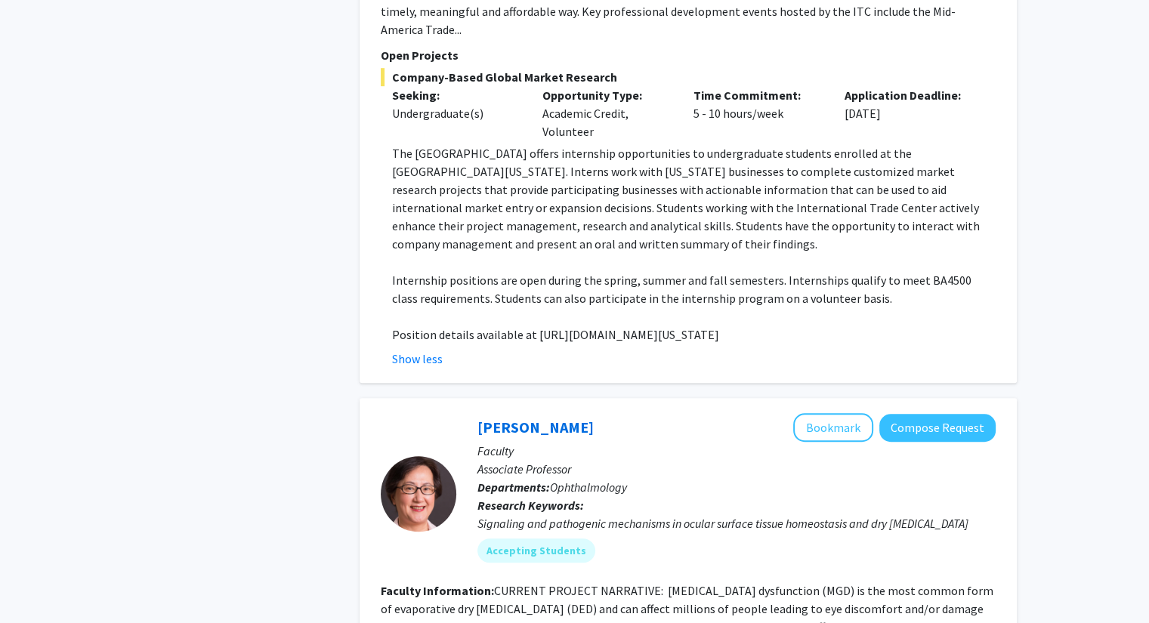
scroll to position [963, 0]
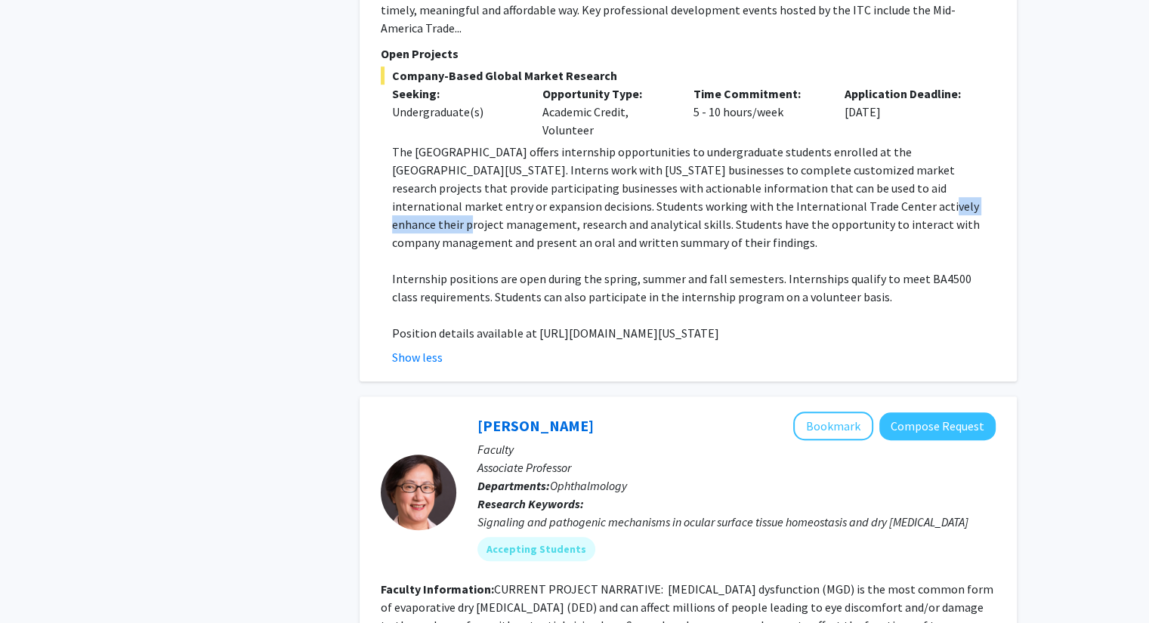
drag, startPoint x: 724, startPoint y: 168, endPoint x: 825, endPoint y: 165, distance: 100.5
click at [694, 165] on p "The International Trade Center offers internship opportunities to undergraduate…" at bounding box center [694, 197] width 604 height 109
drag, startPoint x: 825, startPoint y: 165, endPoint x: 601, endPoint y: 172, distance: 223.7
click at [601, 172] on p "The International Trade Center offers internship opportunities to undergraduate…" at bounding box center [694, 197] width 604 height 109
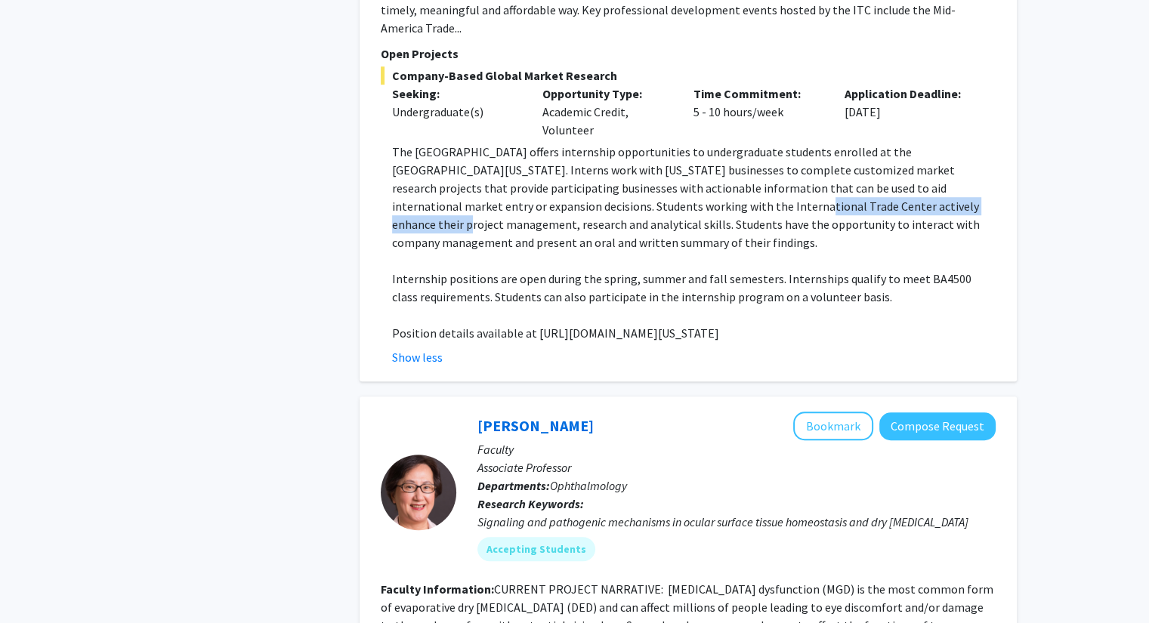
click at [601, 172] on p "The International Trade Center offers internship opportunities to undergraduate…" at bounding box center [694, 197] width 604 height 109
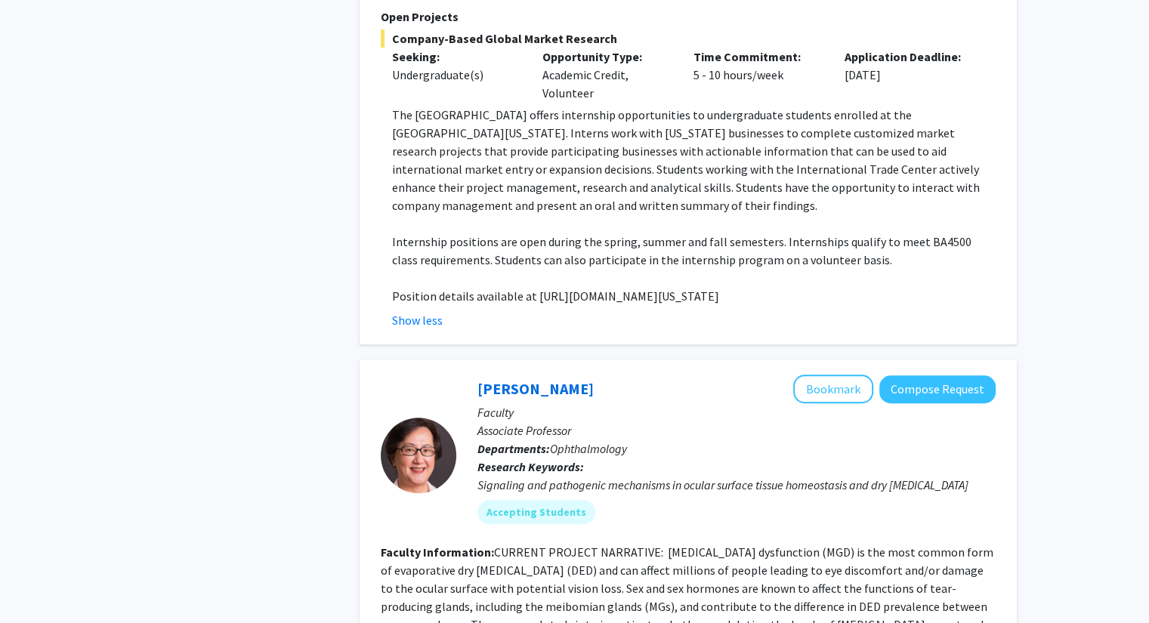
scroll to position [1001, 0]
drag, startPoint x: 533, startPoint y: 190, endPoint x: 464, endPoint y: 263, distance: 101.0
click at [464, 286] on p "Position details available at https://business.missouri.edu/programs-admissions…" at bounding box center [694, 295] width 604 height 18
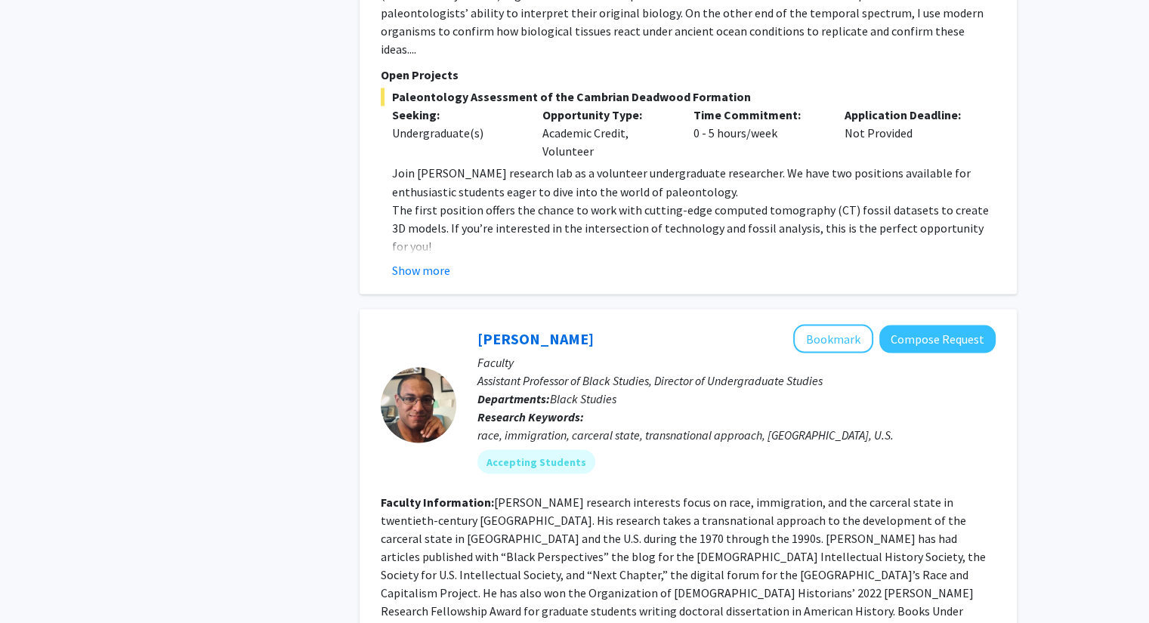
scroll to position [2682, 0]
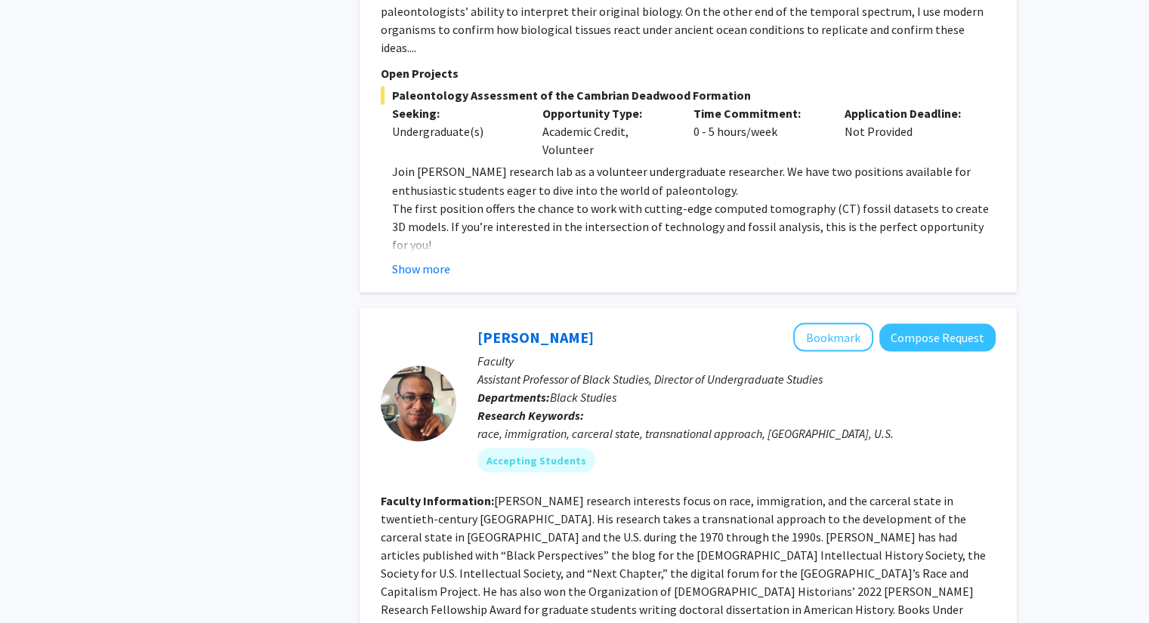
drag, startPoint x: 384, startPoint y: 326, endPoint x: 445, endPoint y: 384, distance: 84.4
click at [445, 384] on div at bounding box center [419, 403] width 76 height 161
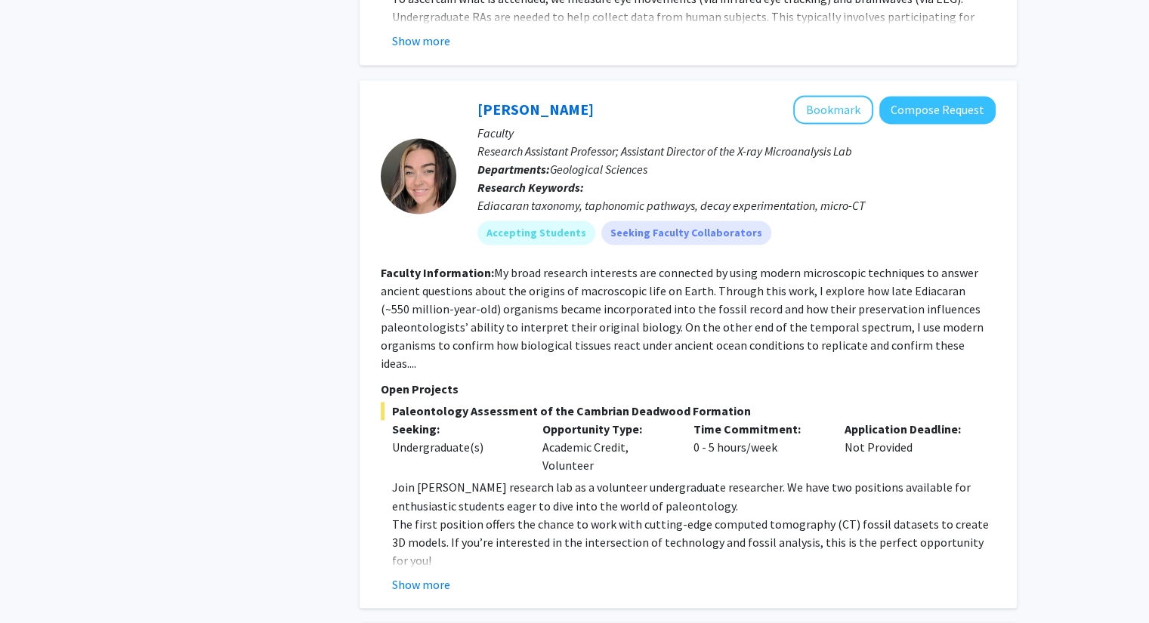
scroll to position [2370, 0]
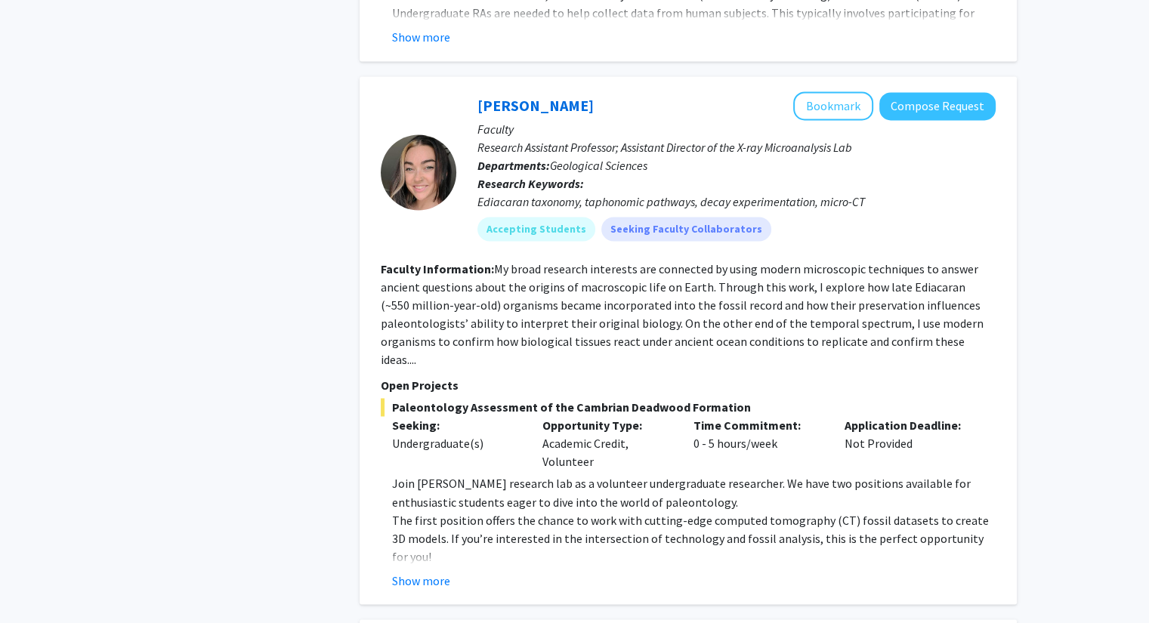
drag, startPoint x: 536, startPoint y: 449, endPoint x: 740, endPoint y: 470, distance: 205.0
click at [694, 474] on p "Join Dr. Tara Selly's research lab as a volunteer undergraduate researcher. We …" at bounding box center [694, 492] width 604 height 36
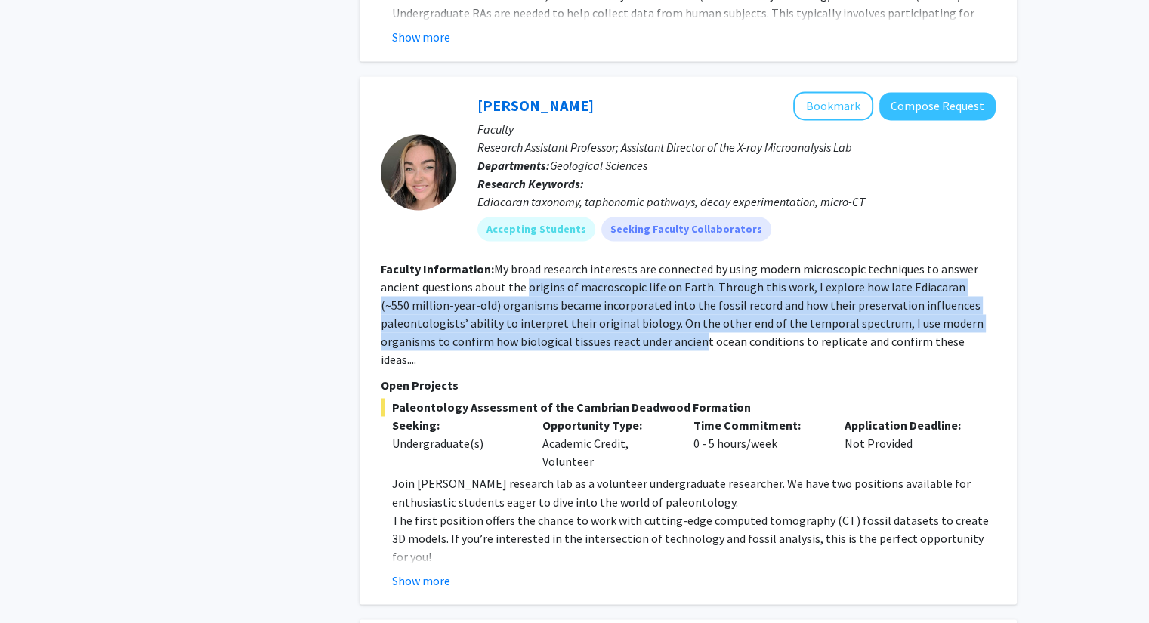
drag, startPoint x: 526, startPoint y: 269, endPoint x: 697, endPoint y: 321, distance: 179.2
click at [694, 321] on fg-read-more "My broad research interests are connected by using modern microscopic technique…" at bounding box center [682, 314] width 603 height 106
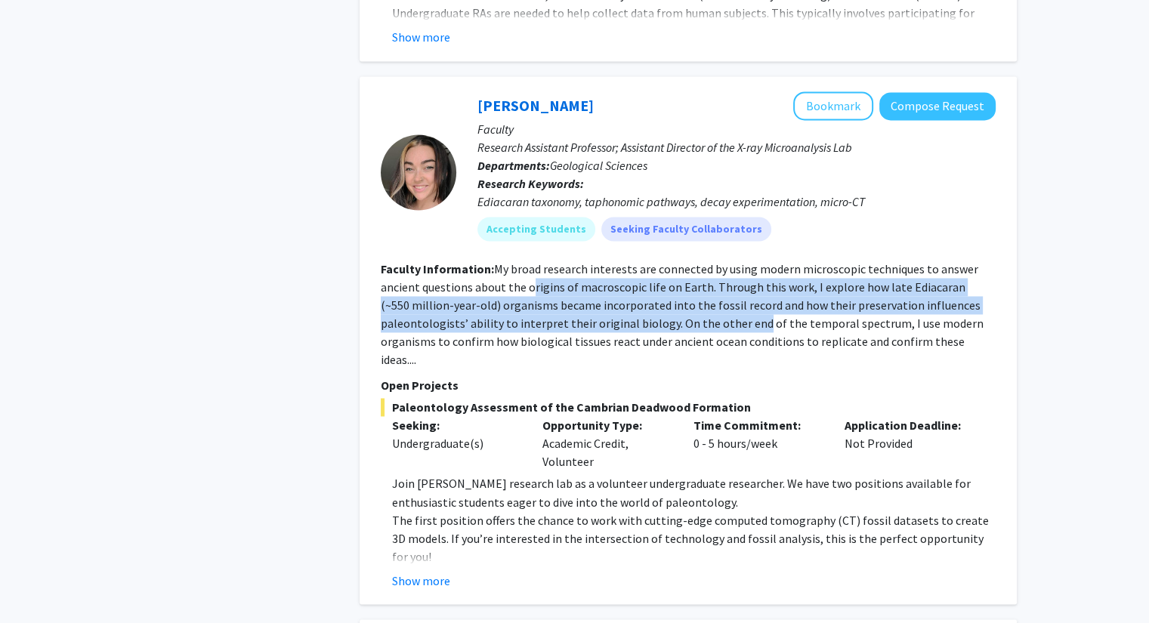
drag, startPoint x: 530, startPoint y: 270, endPoint x: 749, endPoint y: 305, distance: 221.9
click at [694, 305] on fg-read-more "My broad research interests are connected by using modern microscopic technique…" at bounding box center [682, 314] width 603 height 106
drag, startPoint x: 816, startPoint y: 303, endPoint x: 559, endPoint y: 276, distance: 258.3
click at [584, 276] on fg-read-more "My broad research interests are connected by using modern microscopic technique…" at bounding box center [682, 314] width 603 height 106
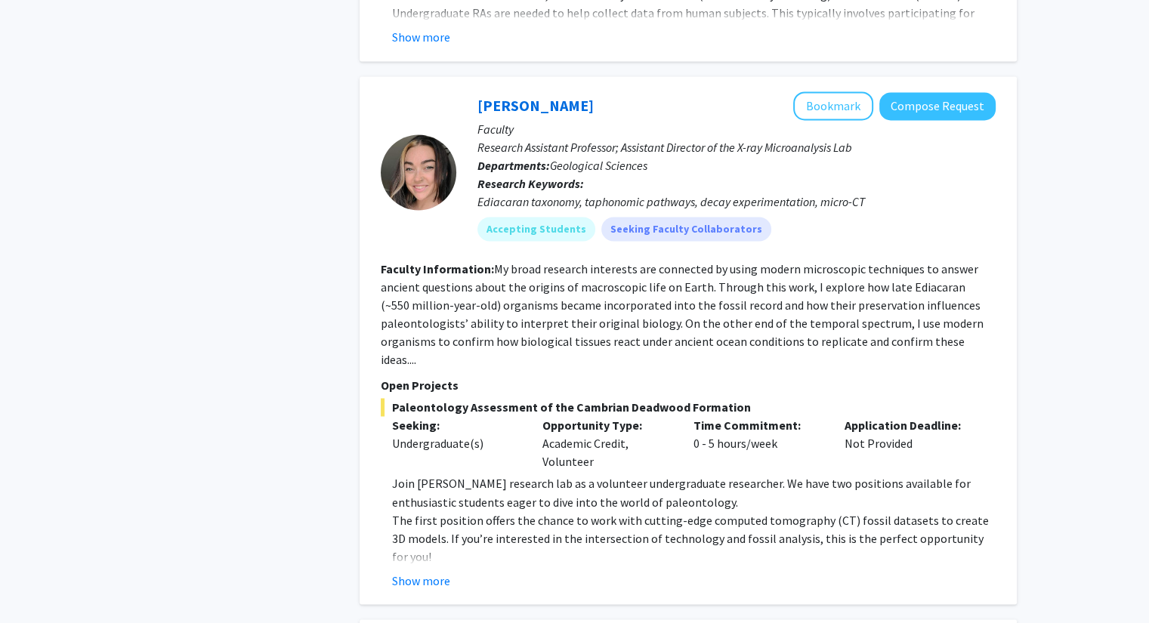
click at [540, 273] on fg-read-more "My broad research interests are connected by using modern microscopic technique…" at bounding box center [682, 314] width 603 height 106
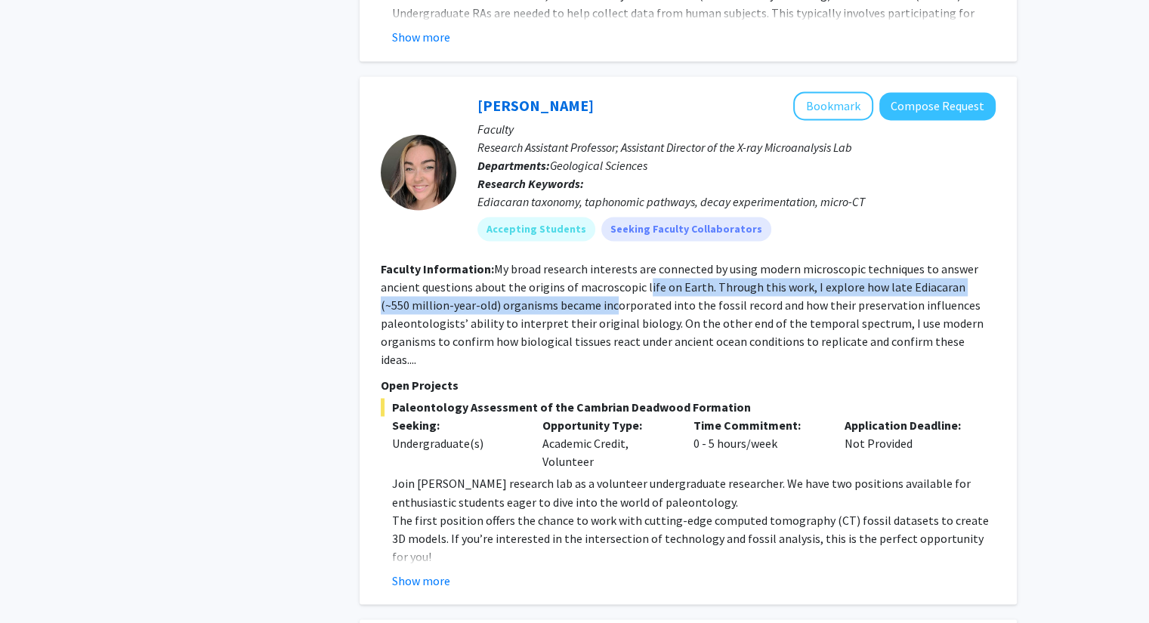
drag, startPoint x: 579, startPoint y: 280, endPoint x: 660, endPoint y: 264, distance: 82.4
click at [660, 264] on fg-read-more "My broad research interests are connected by using modern microscopic technique…" at bounding box center [682, 314] width 603 height 106
click at [694, 269] on fg-read-more "My broad research interests are connected by using modern microscopic technique…" at bounding box center [682, 314] width 603 height 106
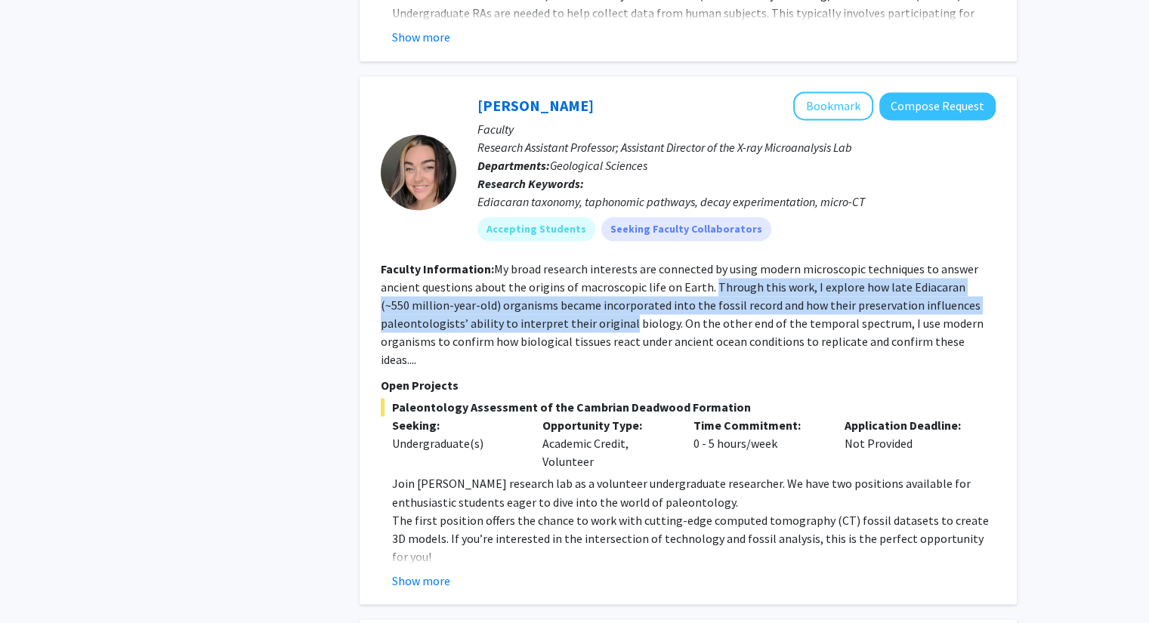
drag, startPoint x: 730, startPoint y: 269, endPoint x: 594, endPoint y: 312, distance: 142.6
click at [594, 312] on fg-read-more "My broad research interests are connected by using modern microscopic technique…" at bounding box center [682, 314] width 603 height 106
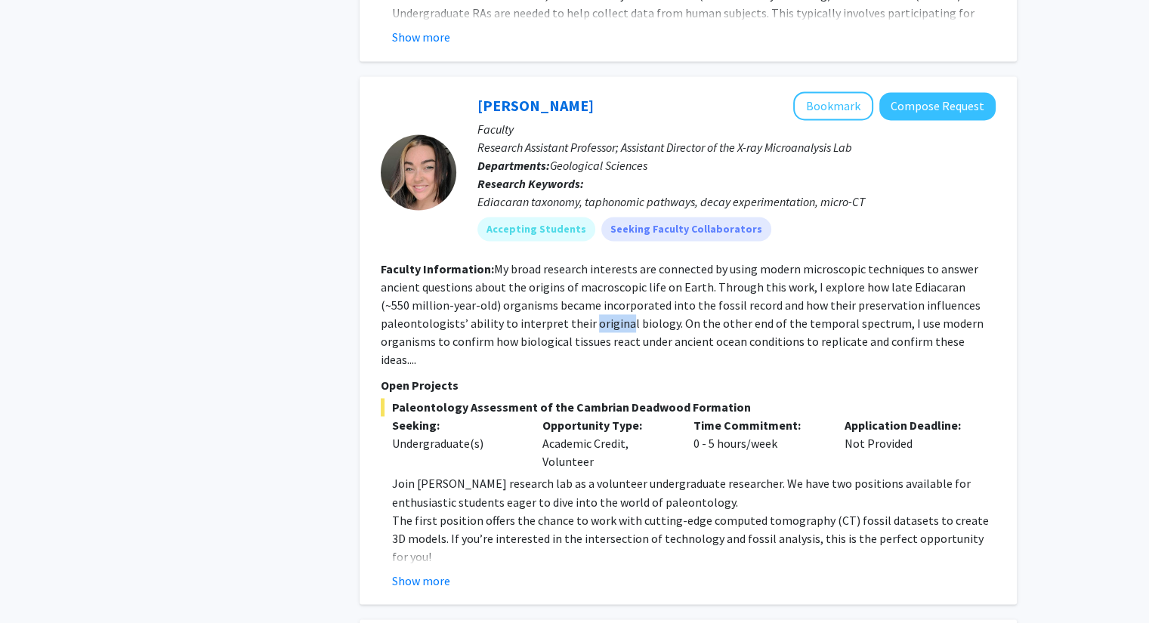
drag, startPoint x: 584, startPoint y: 310, endPoint x: 639, endPoint y: 301, distance: 55.9
click at [639, 301] on fg-read-more "My broad research interests are connected by using modern microscopic technique…" at bounding box center [682, 314] width 603 height 106
click at [667, 297] on section "Faculty Information: My broad research interests are connected by using modern …" at bounding box center [688, 314] width 615 height 109
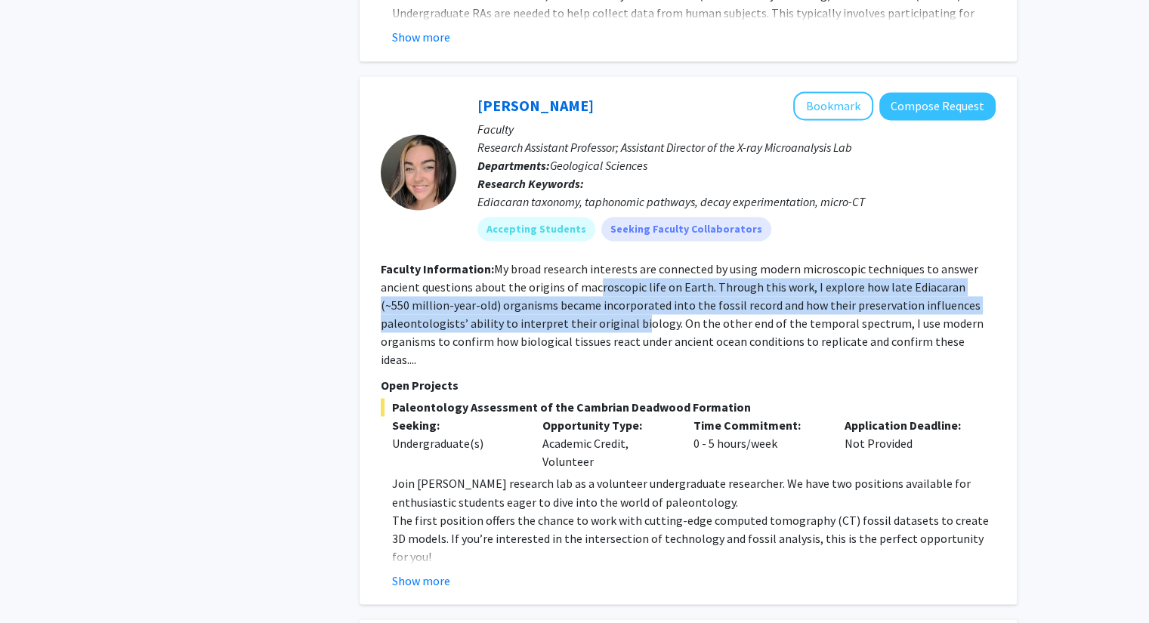
drag, startPoint x: 596, startPoint y: 273, endPoint x: 638, endPoint y: 310, distance: 56.2
click at [638, 310] on fg-read-more "My broad research interests are connected by using modern microscopic technique…" at bounding box center [682, 314] width 603 height 106
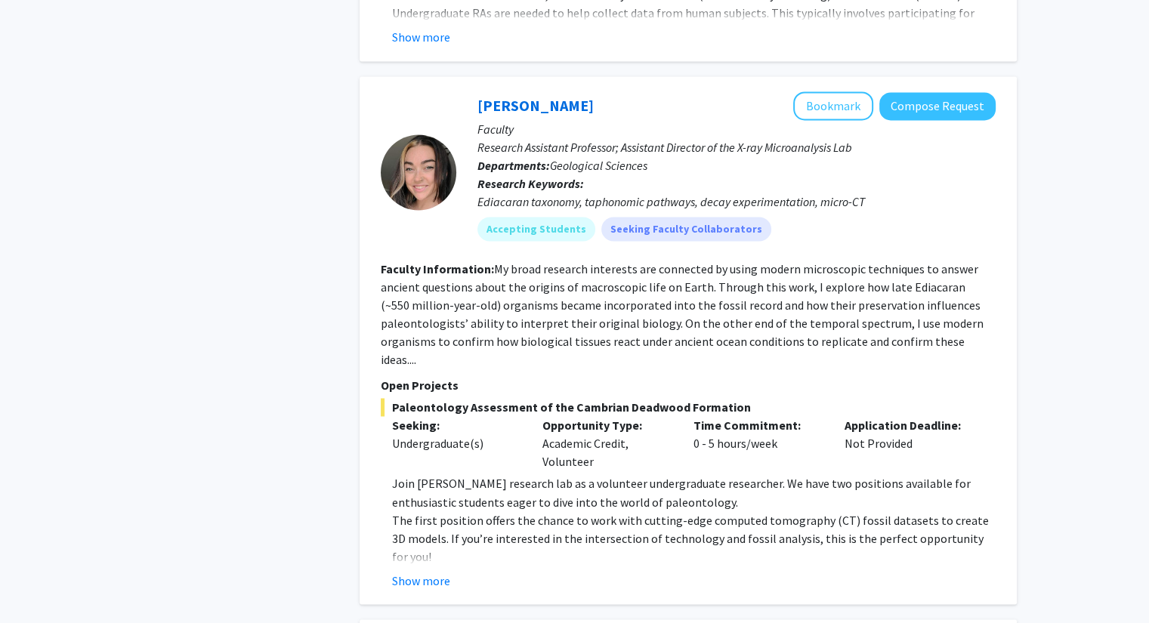
click at [644, 310] on fg-read-more "My broad research interests are connected by using modern microscopic technique…" at bounding box center [682, 314] width 603 height 106
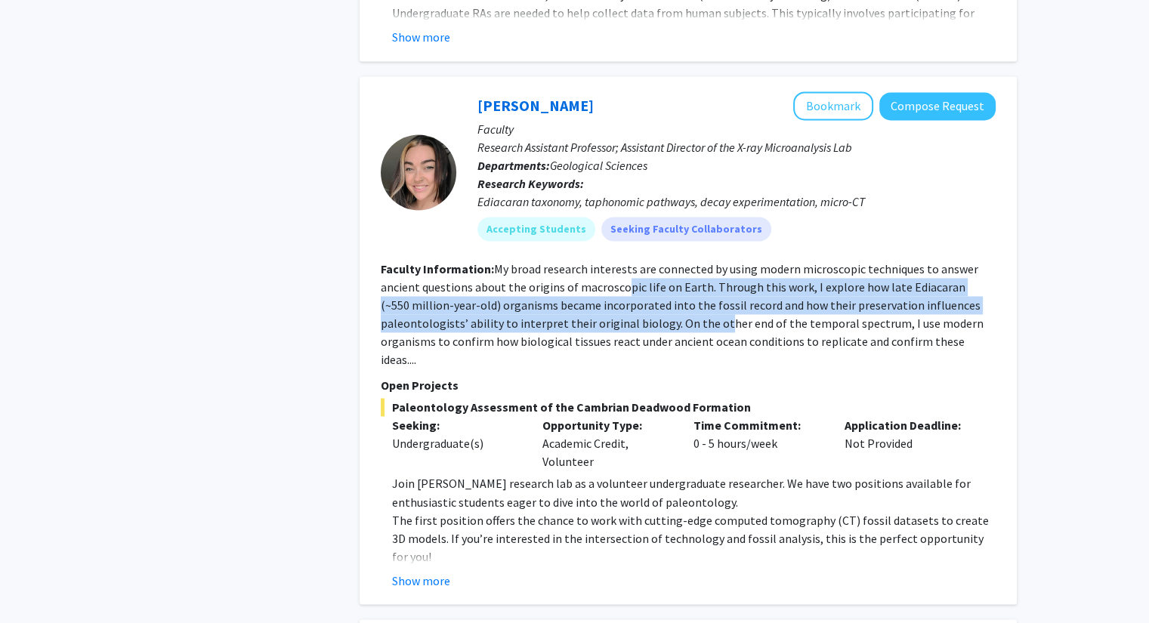
drag, startPoint x: 713, startPoint y: 307, endPoint x: 578, endPoint y: 253, distance: 145.7
click at [578, 261] on fg-read-more "My broad research interests are connected by using modern microscopic technique…" at bounding box center [682, 314] width 603 height 106
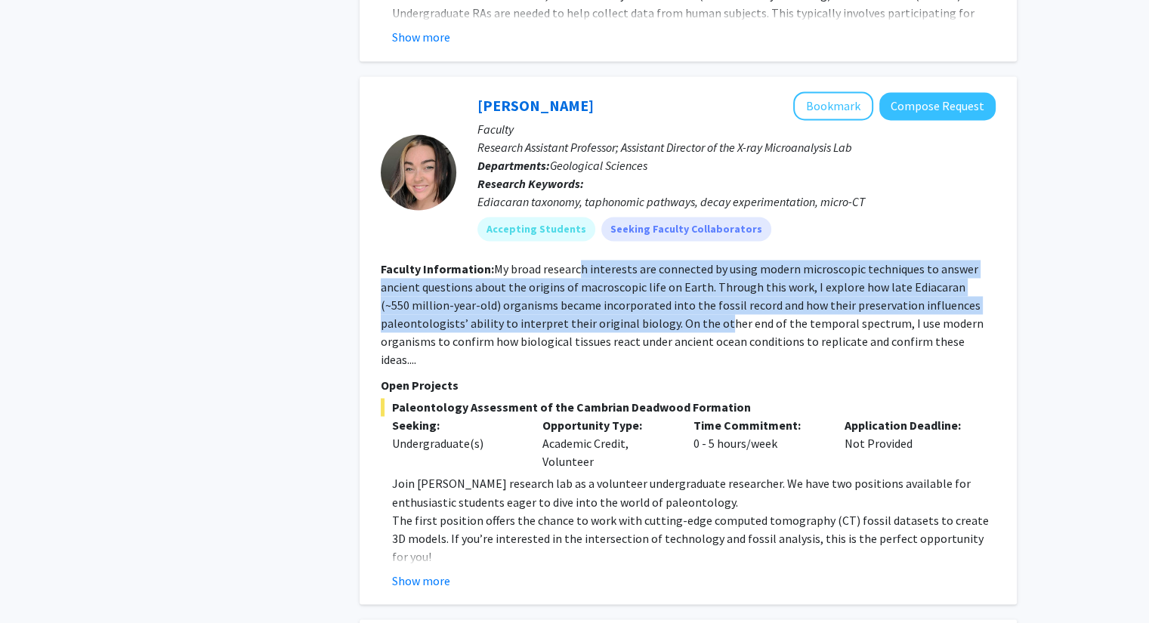
click at [578, 267] on fg-read-more "My broad research interests are connected by using modern microscopic technique…" at bounding box center [682, 314] width 603 height 106
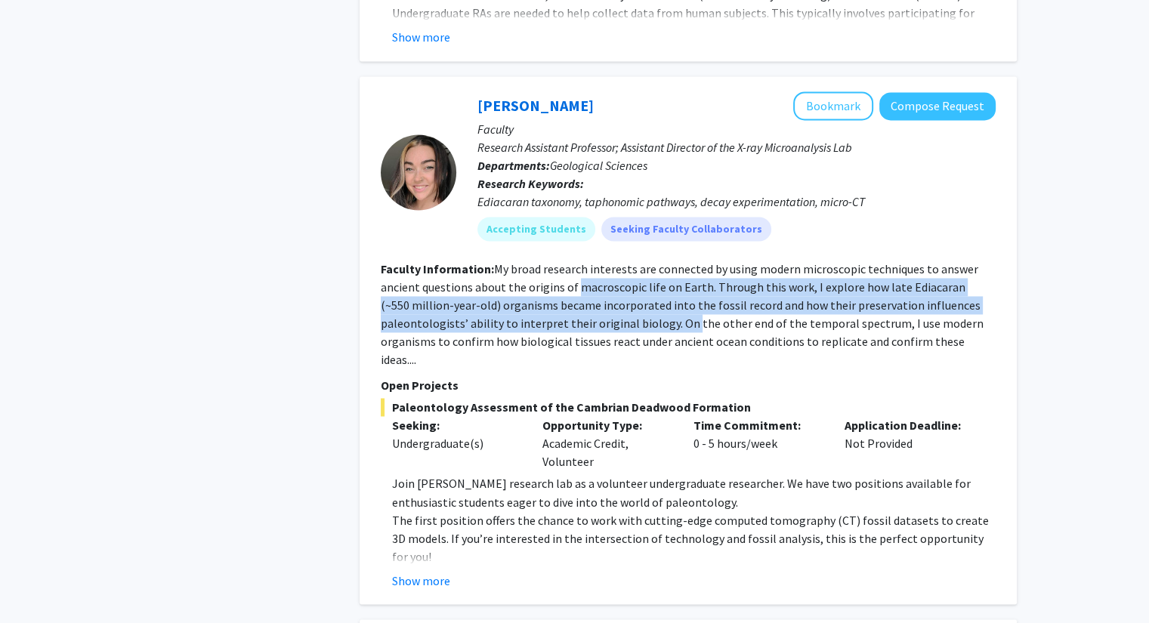
drag, startPoint x: 578, startPoint y: 267, endPoint x: 684, endPoint y: 296, distance: 109.8
click at [684, 296] on section "Faculty Information: My broad research interests are connected by using modern …" at bounding box center [688, 314] width 615 height 109
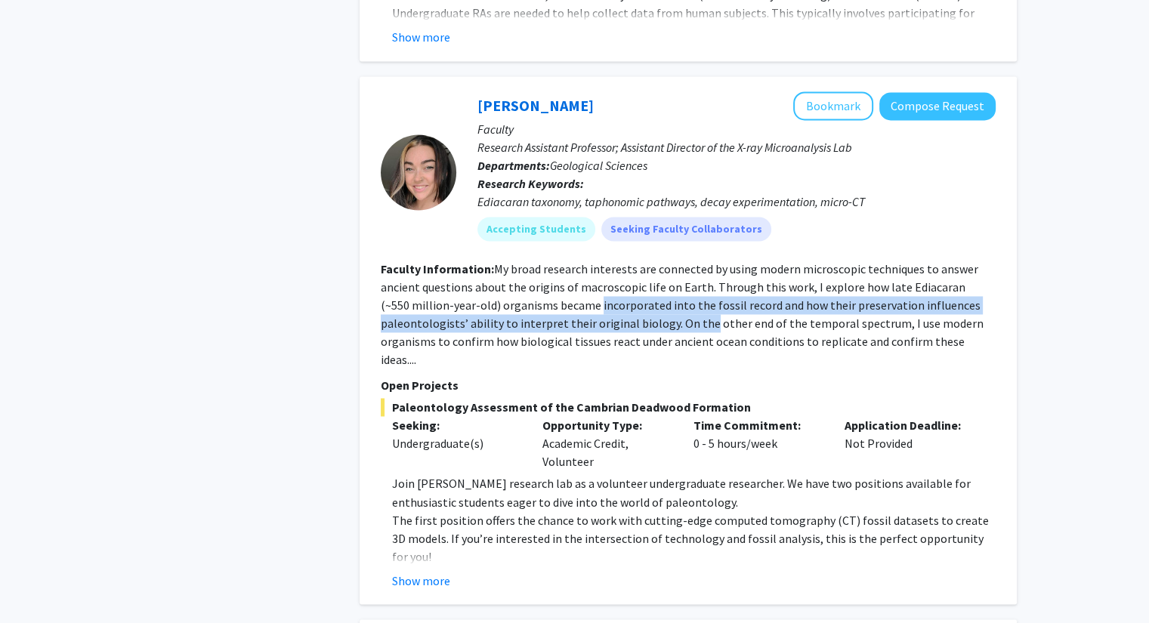
drag, startPoint x: 684, startPoint y: 296, endPoint x: 585, endPoint y: 287, distance: 98.6
click at [585, 287] on section "Faculty Information: My broad research interests are connected by using modern …" at bounding box center [688, 314] width 615 height 109
click at [585, 287] on fg-read-more "My broad research interests are connected by using modern microscopic technique…" at bounding box center [682, 314] width 603 height 106
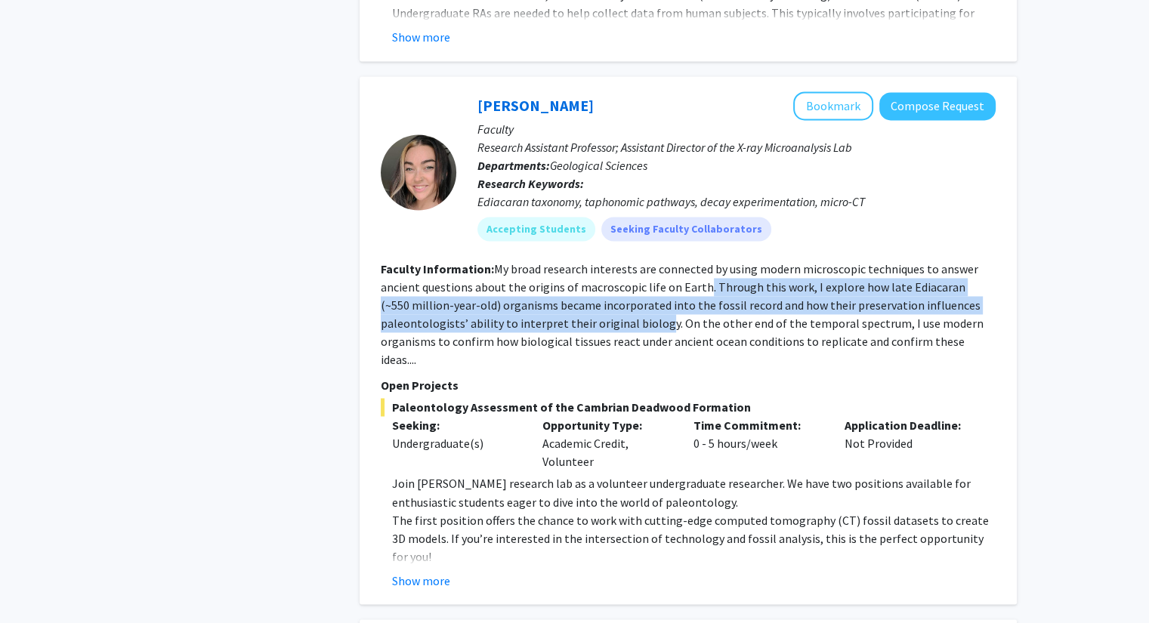
drag, startPoint x: 702, startPoint y: 265, endPoint x: 621, endPoint y: 310, distance: 92.7
click at [621, 310] on fg-read-more "My broad research interests are connected by using modern microscopic technique…" at bounding box center [682, 314] width 603 height 106
click at [611, 306] on fg-read-more "My broad research interests are connected by using modern microscopic technique…" at bounding box center [682, 314] width 603 height 106
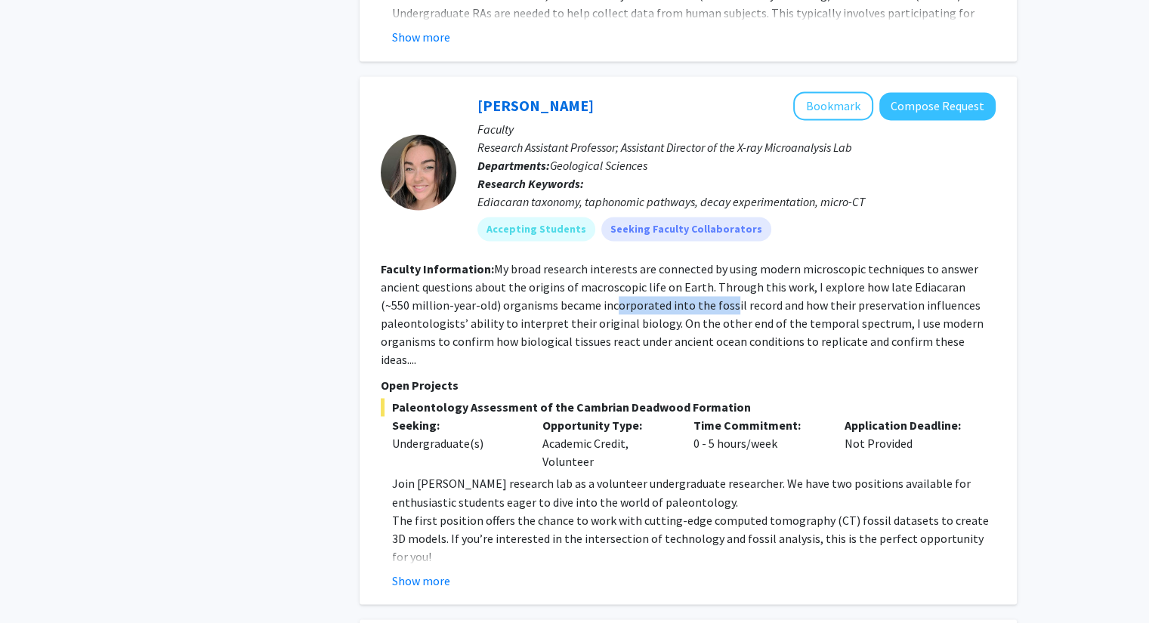
drag, startPoint x: 586, startPoint y: 288, endPoint x: 697, endPoint y: 293, distance: 111.2
click at [694, 293] on fg-read-more "My broad research interests are connected by using modern microscopic technique…" at bounding box center [682, 314] width 603 height 106
click at [694, 295] on section "Faculty Information: My broad research interests are connected by using modern …" at bounding box center [688, 314] width 615 height 109
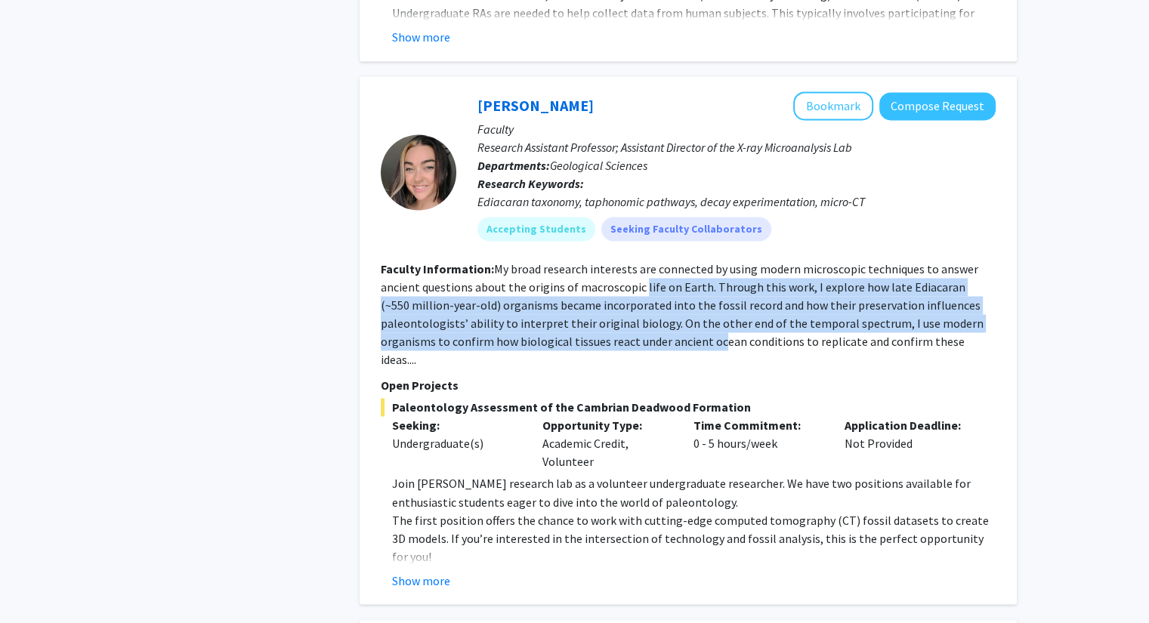
drag, startPoint x: 639, startPoint y: 269, endPoint x: 725, endPoint y: 303, distance: 92.6
click at [694, 317] on fg-read-more "My broad research interests are connected by using modern microscopic technique…" at bounding box center [682, 314] width 603 height 106
click at [694, 302] on fg-read-more "My broad research interests are connected by using modern microscopic technique…" at bounding box center [682, 314] width 603 height 106
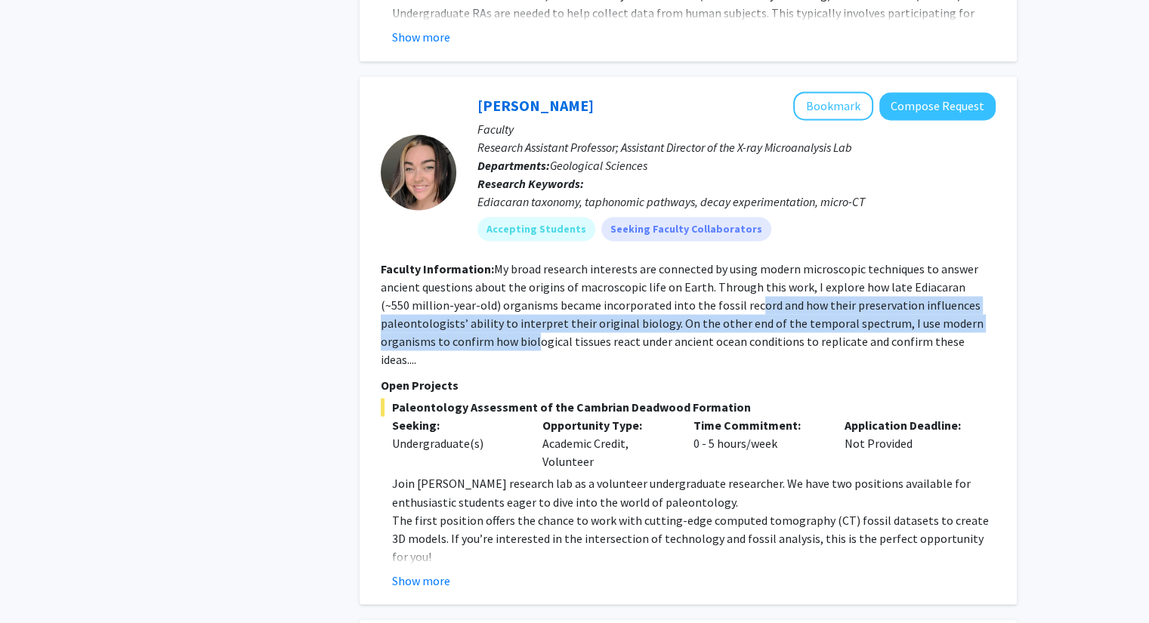
drag, startPoint x: 720, startPoint y: 285, endPoint x: 535, endPoint y: 333, distance: 191.3
click at [535, 333] on fg-search-faculty "Tara Selly Bookmark Compose Request Faculty Research Assistant Professor; Assis…" at bounding box center [688, 340] width 615 height 498
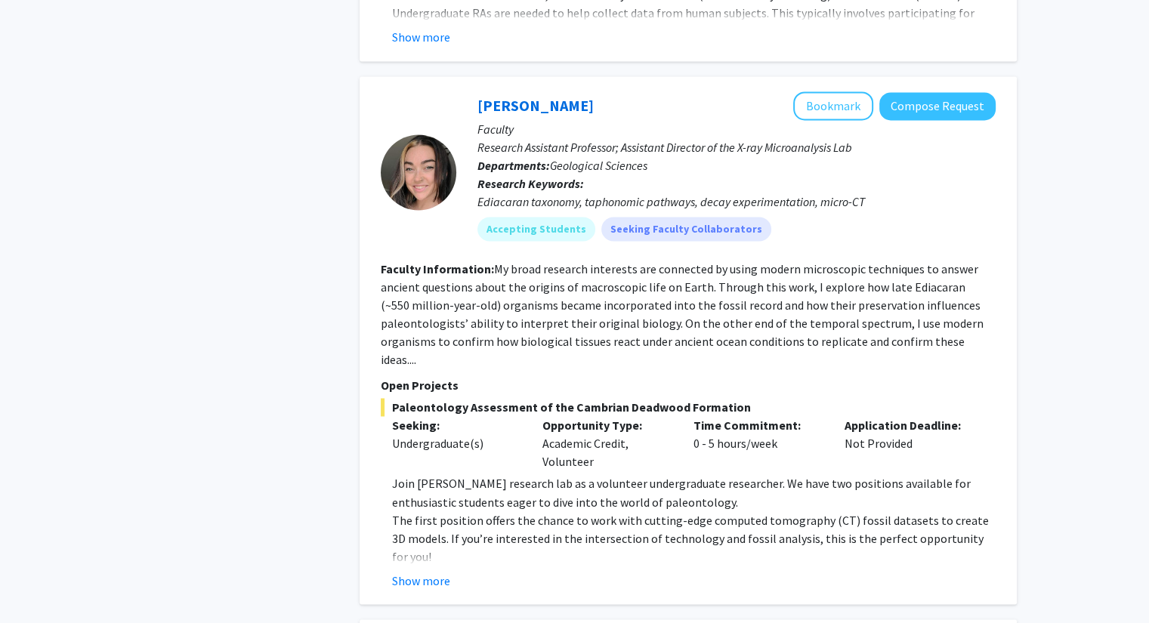
drag, startPoint x: 645, startPoint y: 443, endPoint x: 489, endPoint y: 310, distance: 205.3
click at [489, 310] on fg-read-more "My broad research interests are connected by using modern microscopic technique…" at bounding box center [682, 314] width 603 height 106
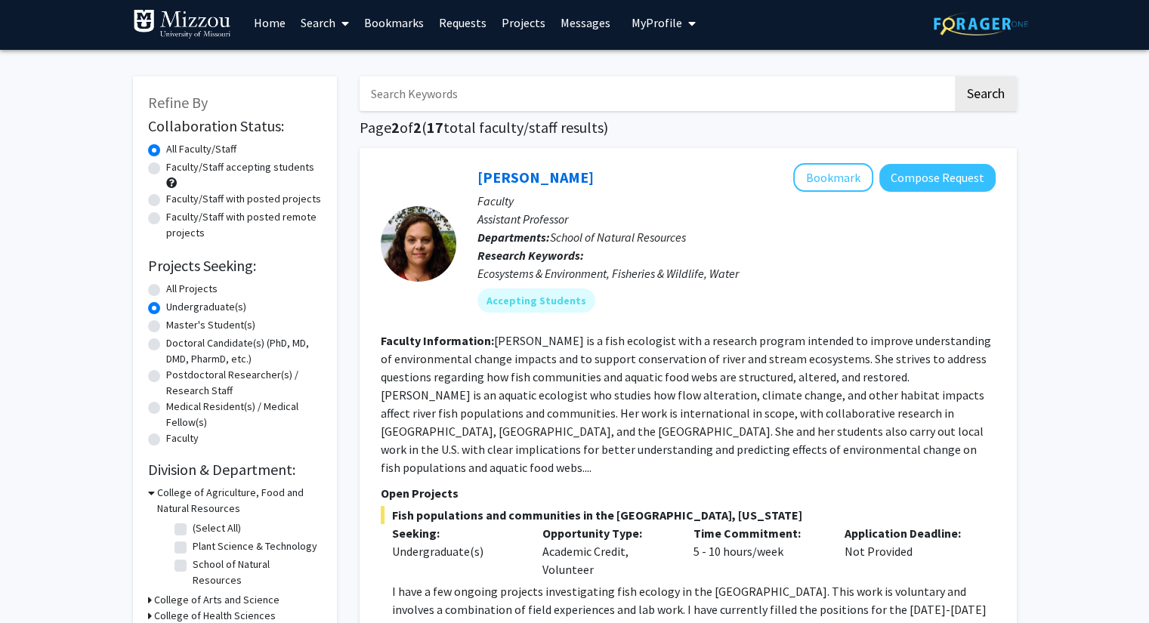
scroll to position [0, 0]
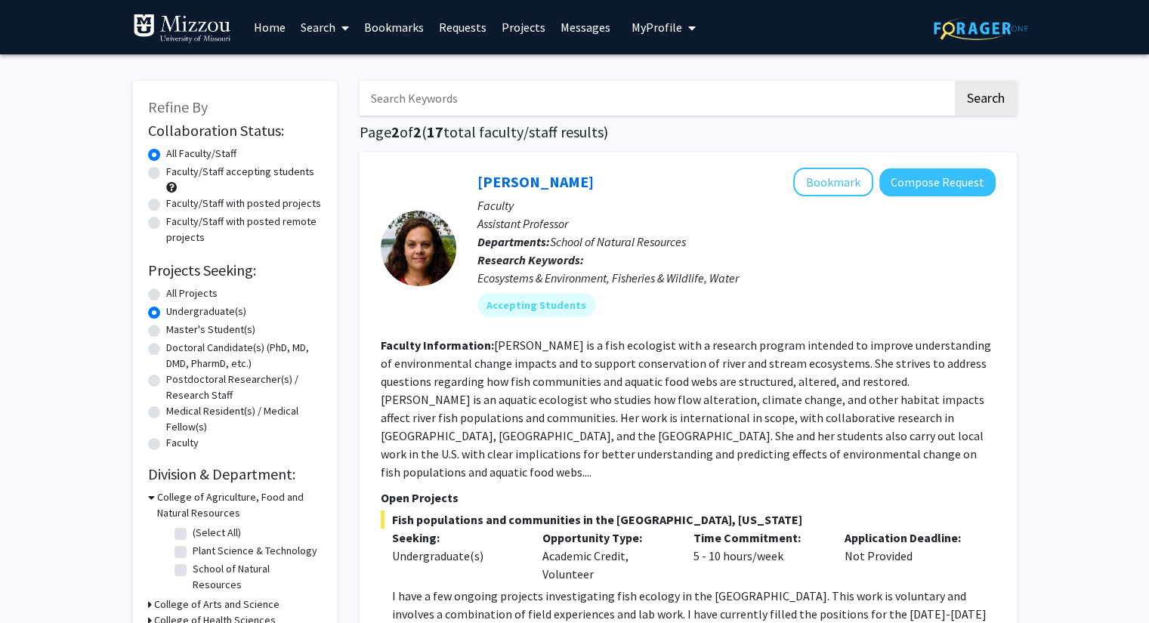
click at [256, 431] on label "Medical Resident(s) / Medical Fellow(s)" at bounding box center [244, 419] width 156 height 32
click at [176, 413] on input "Medical Resident(s) / Medical Fellow(s)" at bounding box center [171, 408] width 10 height 10
radio input "true"
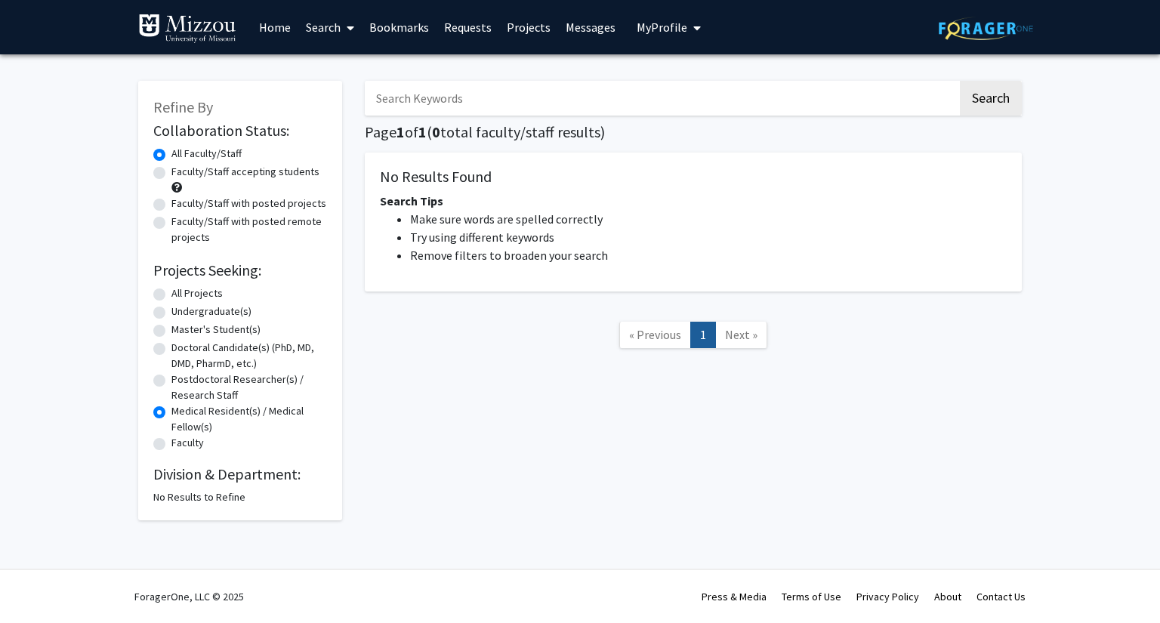
click at [165, 382] on div "Postdoctoral Researcher(s) / Research Staff" at bounding box center [240, 388] width 174 height 32
click at [171, 381] on label "Postdoctoral Researcher(s) / Research Staff" at bounding box center [249, 388] width 156 height 32
click at [171, 381] on input "Postdoctoral Researcher(s) / Research Staff" at bounding box center [176, 377] width 10 height 10
radio input "true"
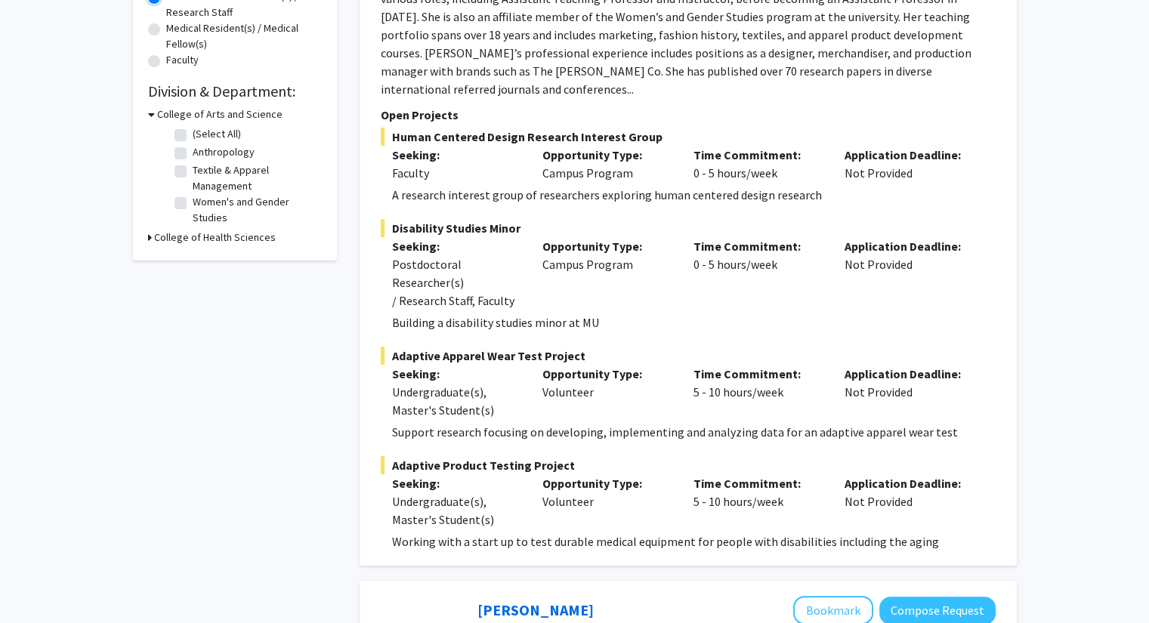
scroll to position [379, 0]
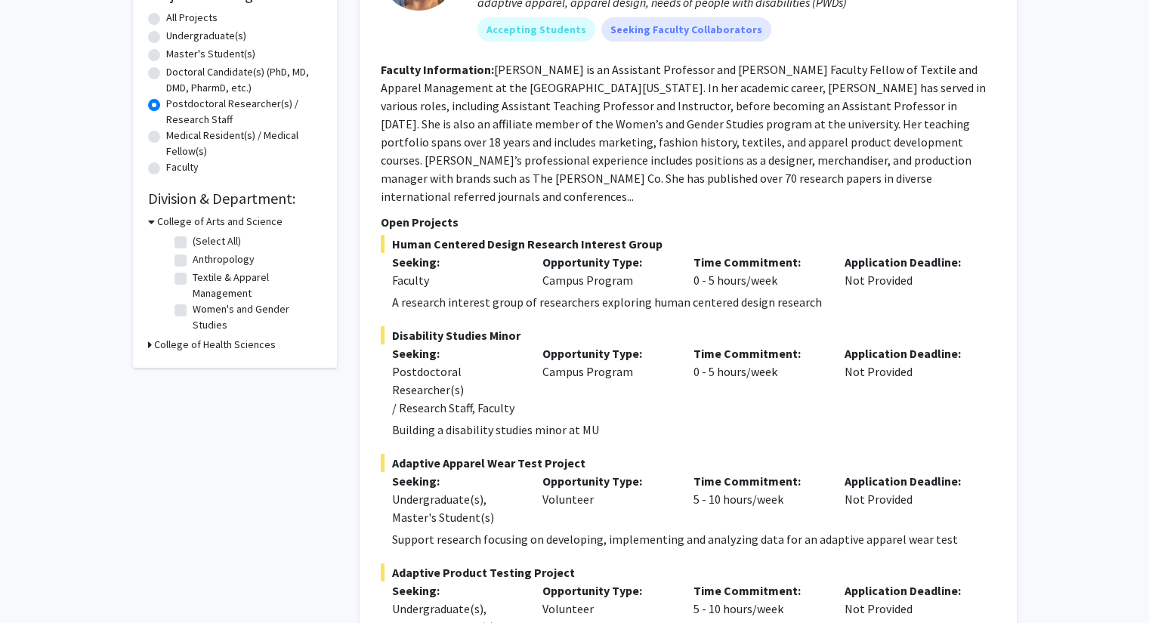
drag, startPoint x: 514, startPoint y: 357, endPoint x: 452, endPoint y: 244, distance: 128.5
click at [452, 253] on p "Seeking:" at bounding box center [456, 262] width 128 height 18
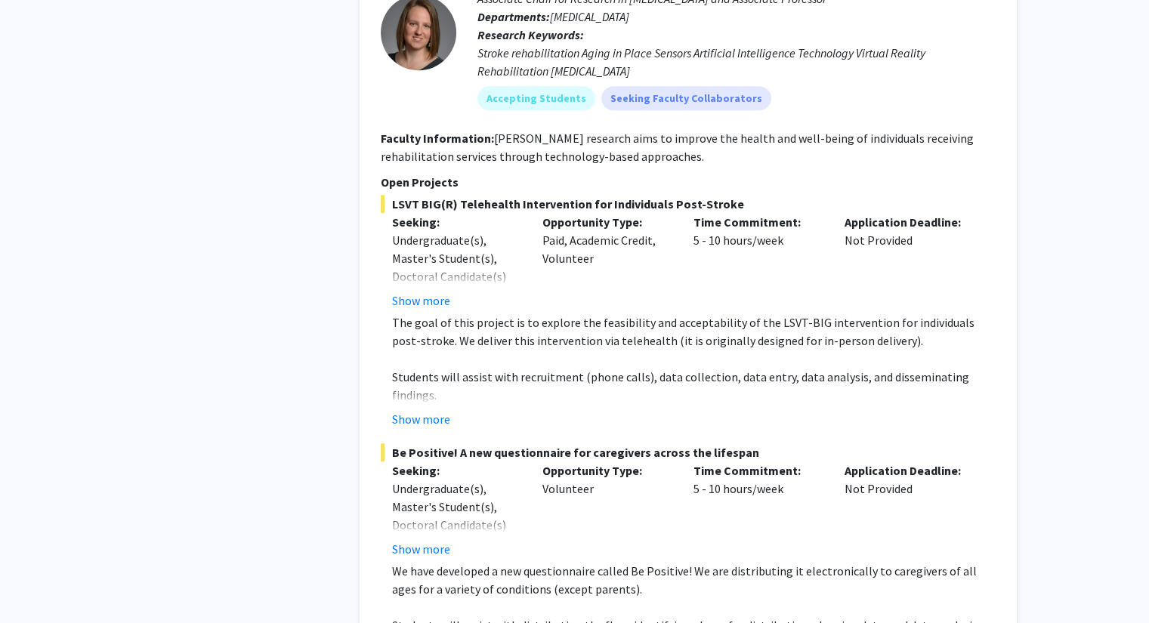
scroll to position [1037, 0]
click at [437, 291] on button "Show more" at bounding box center [421, 300] width 58 height 18
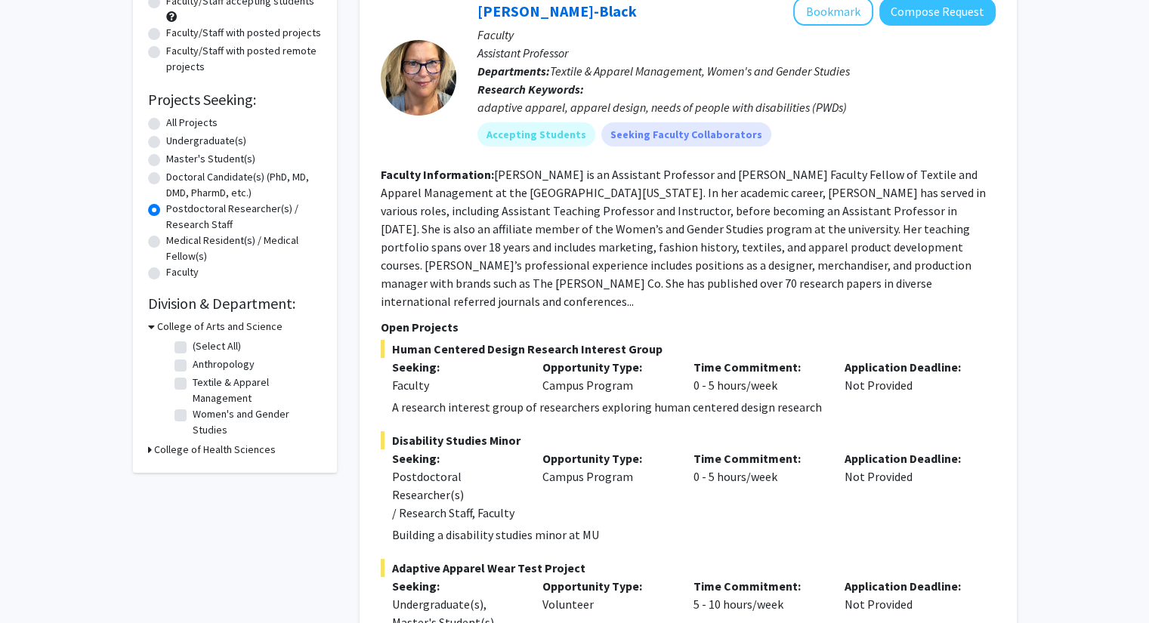
scroll to position [170, 0]
